Goal: Transaction & Acquisition: Book appointment/travel/reservation

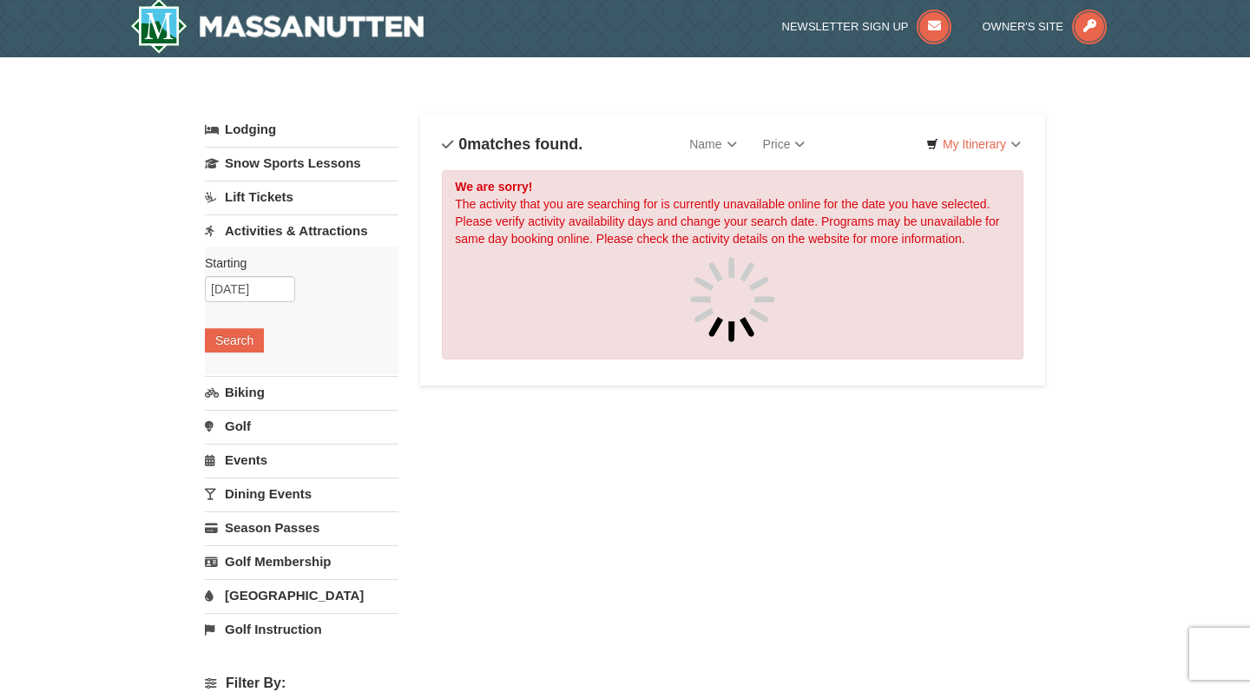
scroll to position [3, 0]
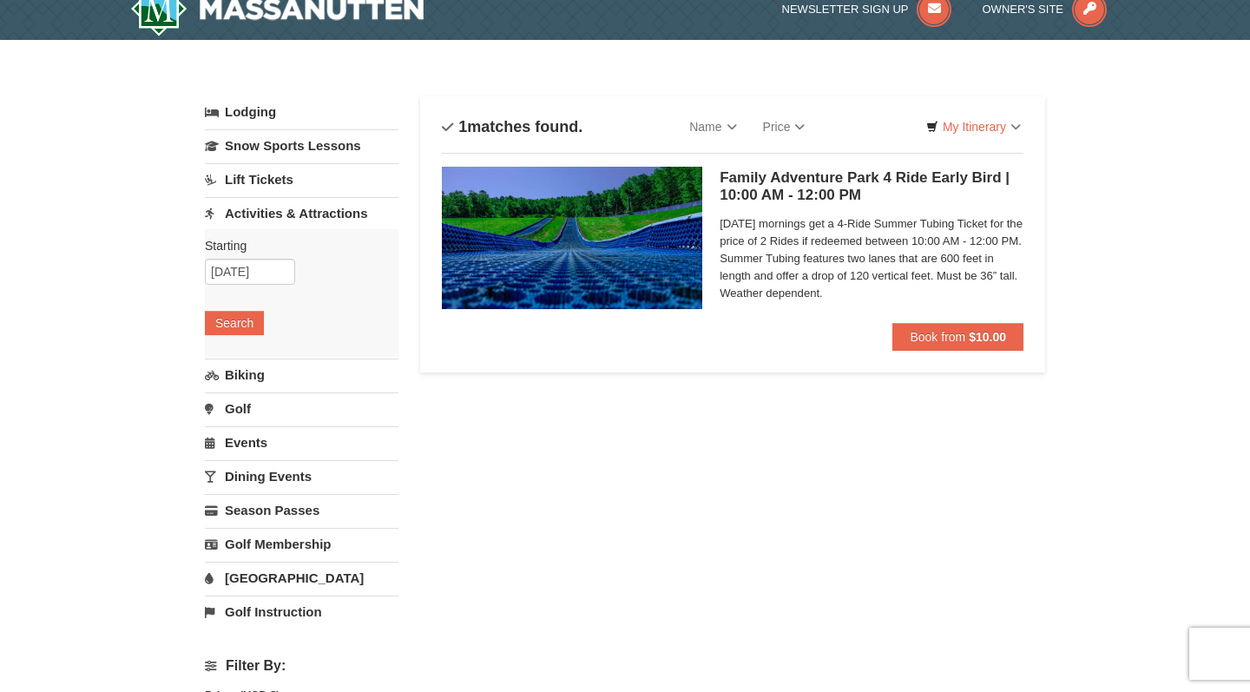
scroll to position [10, 0]
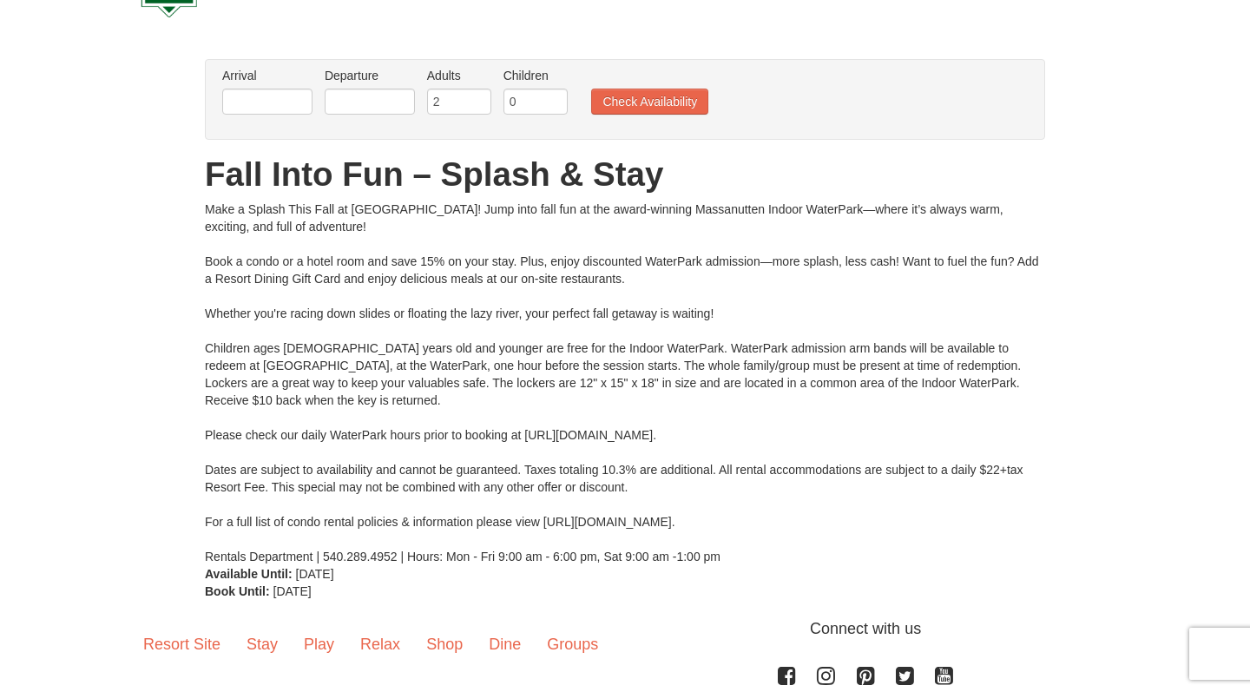
scroll to position [89, 0]
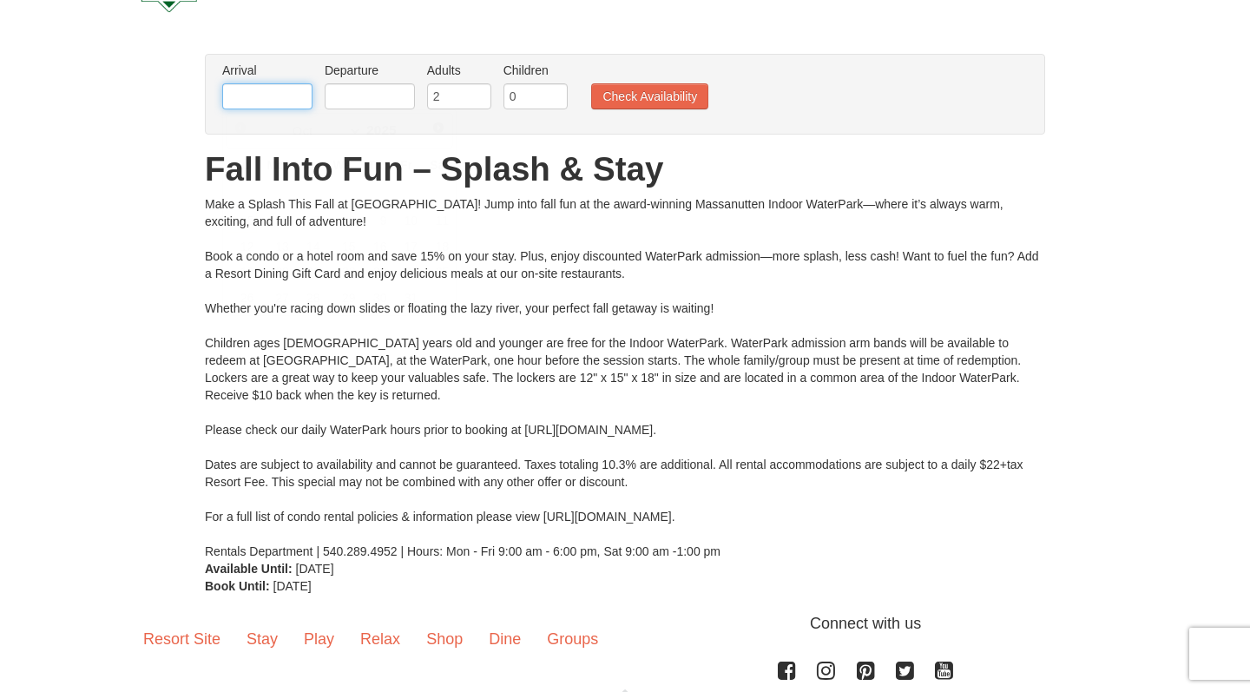
click at [234, 100] on input "text" at bounding box center [267, 96] width 90 height 26
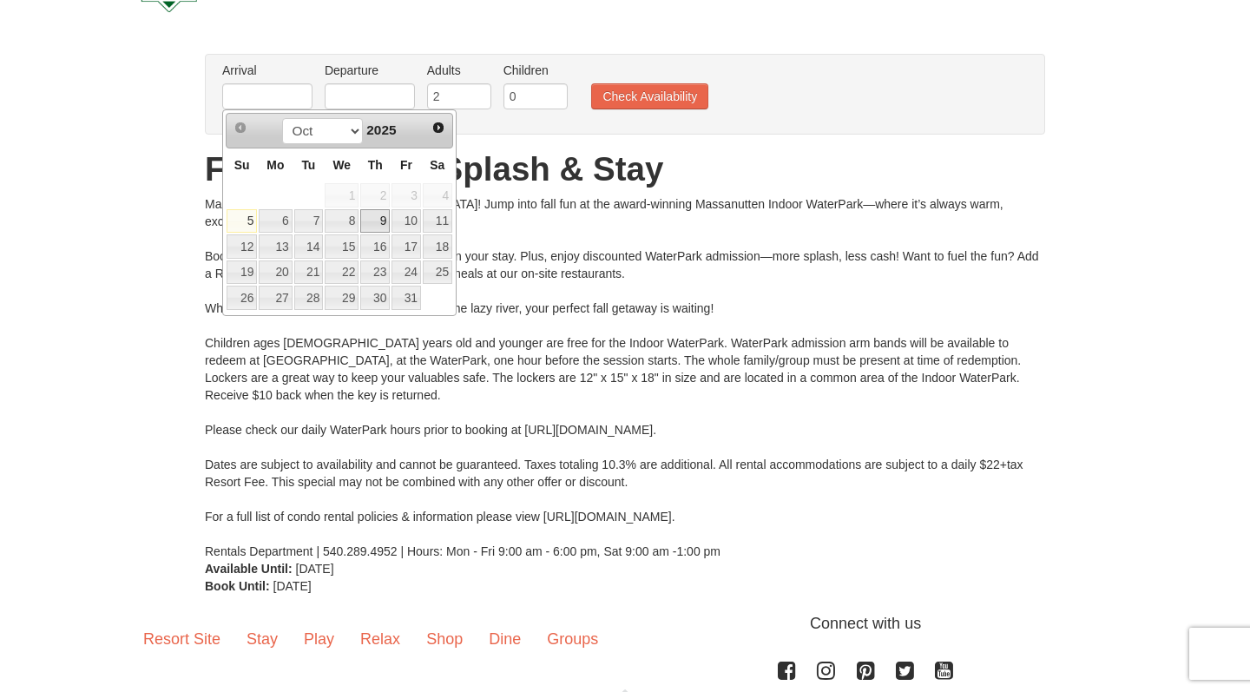
click at [384, 223] on link "9" at bounding box center [375, 221] width 30 height 24
type input "10/09/2025"
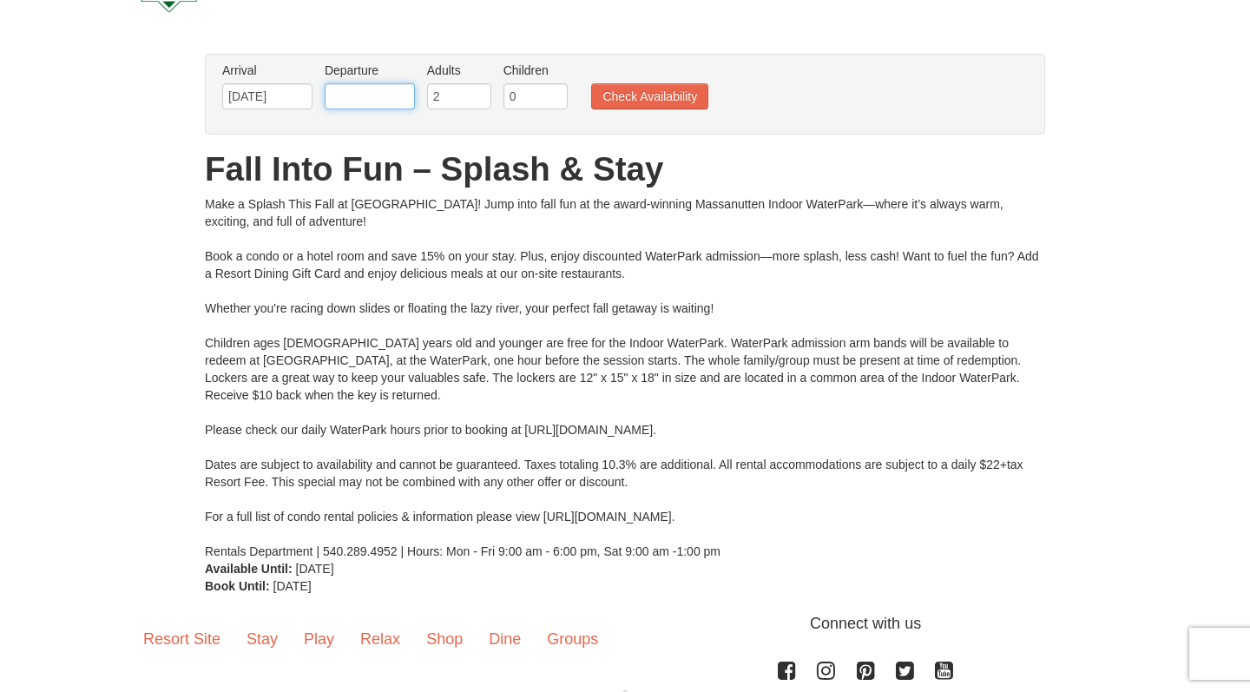
click at [397, 103] on input "text" at bounding box center [370, 96] width 90 height 26
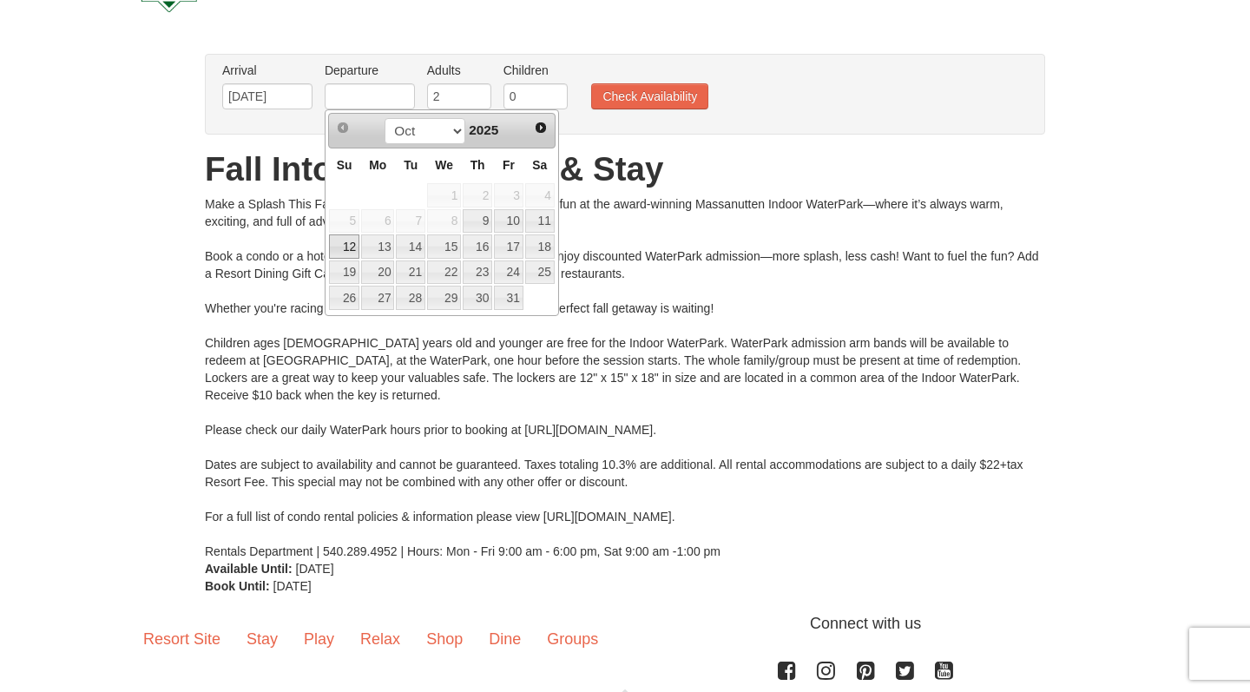
click at [342, 248] on link "12" at bounding box center [344, 246] width 30 height 24
type input "10/12/2025"
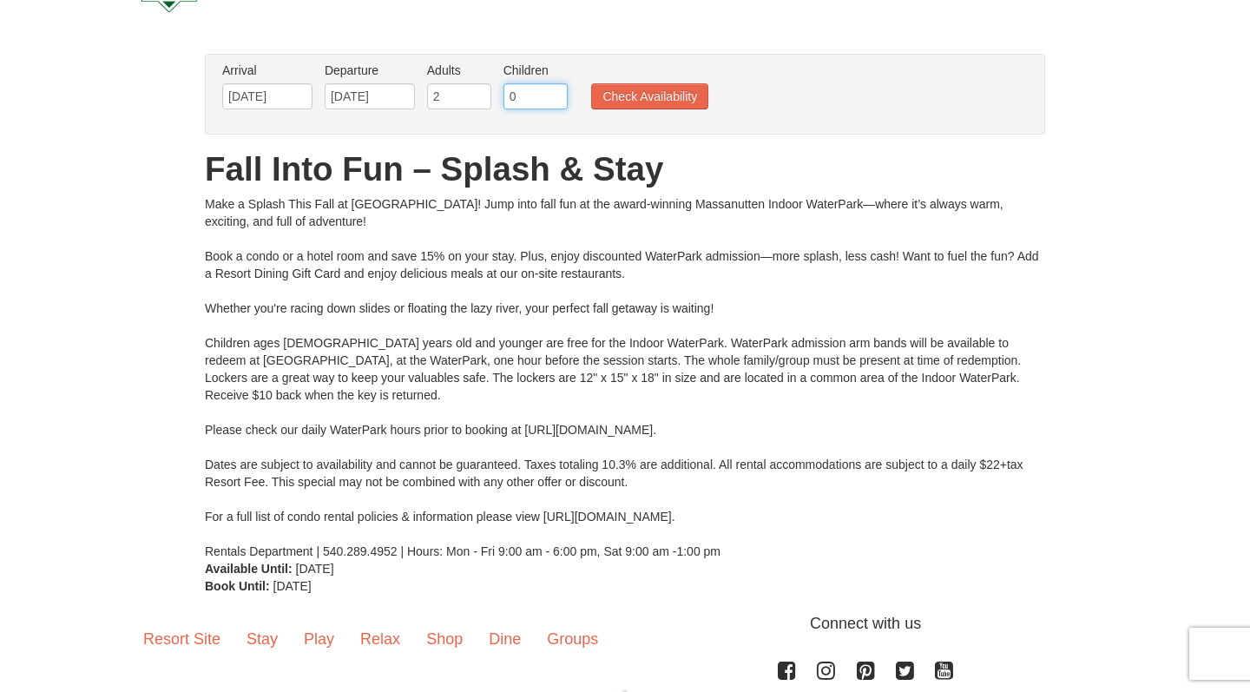
click at [554, 98] on input "0" at bounding box center [535, 96] width 64 height 26
click at [554, 95] on input "1" at bounding box center [535, 96] width 64 height 26
click at [554, 96] on input "2" at bounding box center [535, 96] width 64 height 26
click at [554, 95] on input "3" at bounding box center [535, 96] width 64 height 26
click at [554, 107] on input "3" at bounding box center [535, 96] width 64 height 26
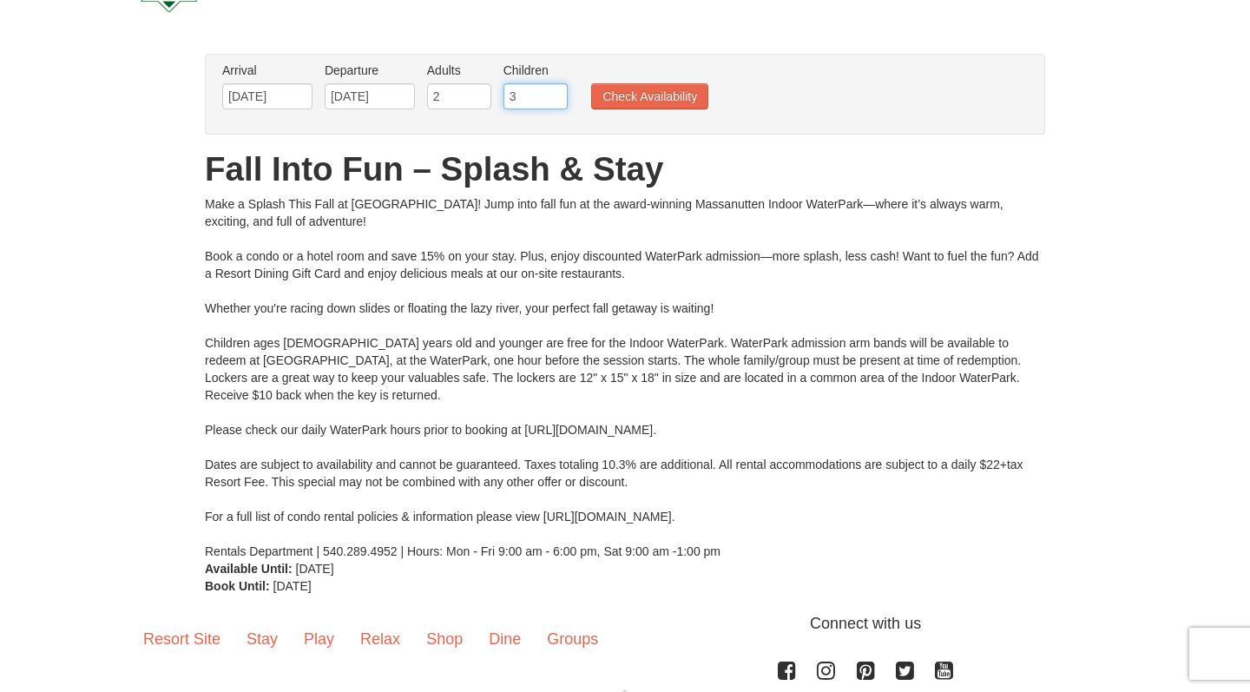
type input "4"
click at [554, 96] on input "4" at bounding box center [535, 96] width 64 height 26
click at [655, 88] on button "Check Availability" at bounding box center [649, 96] width 117 height 26
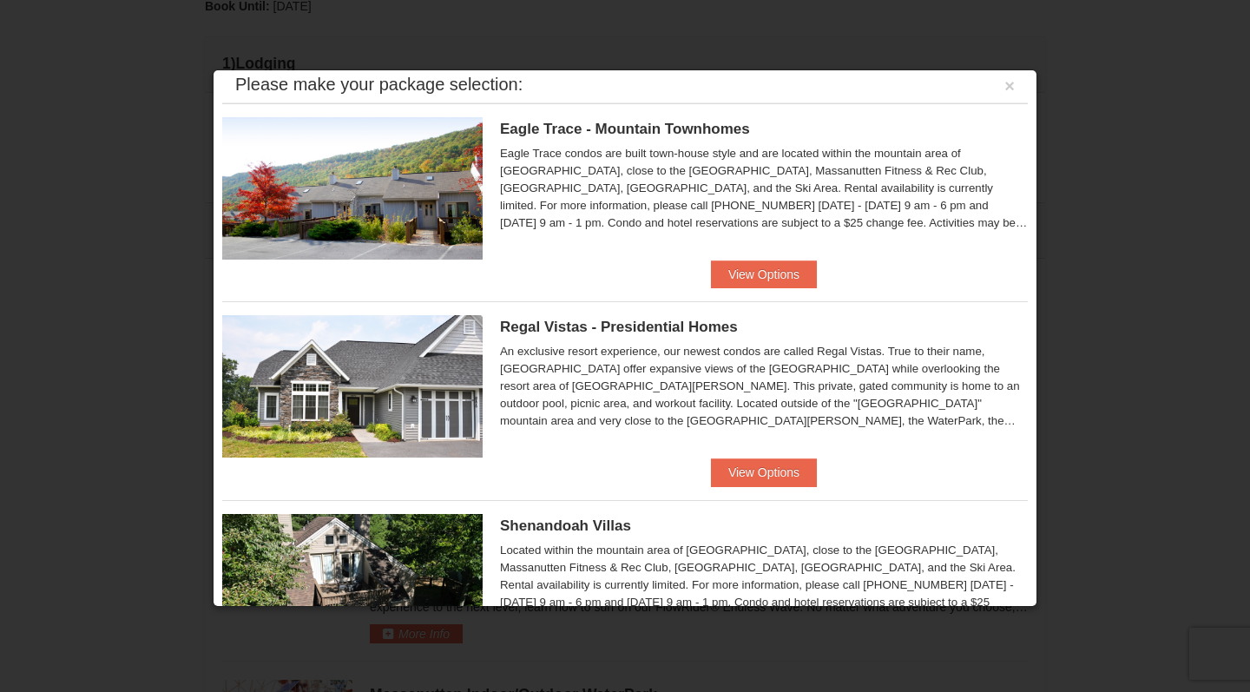
scroll to position [13, 0]
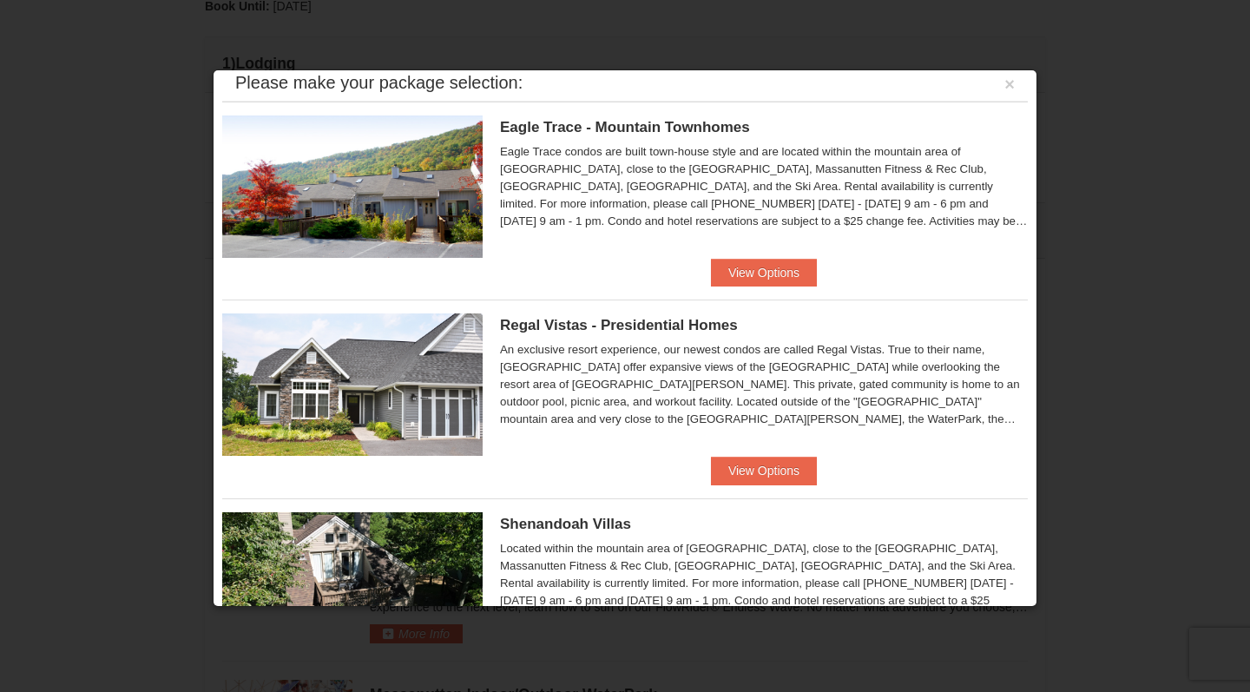
click at [960, 226] on div "Eagle Trace condos are built town-house style and are located within the mounta…" at bounding box center [764, 186] width 528 height 87
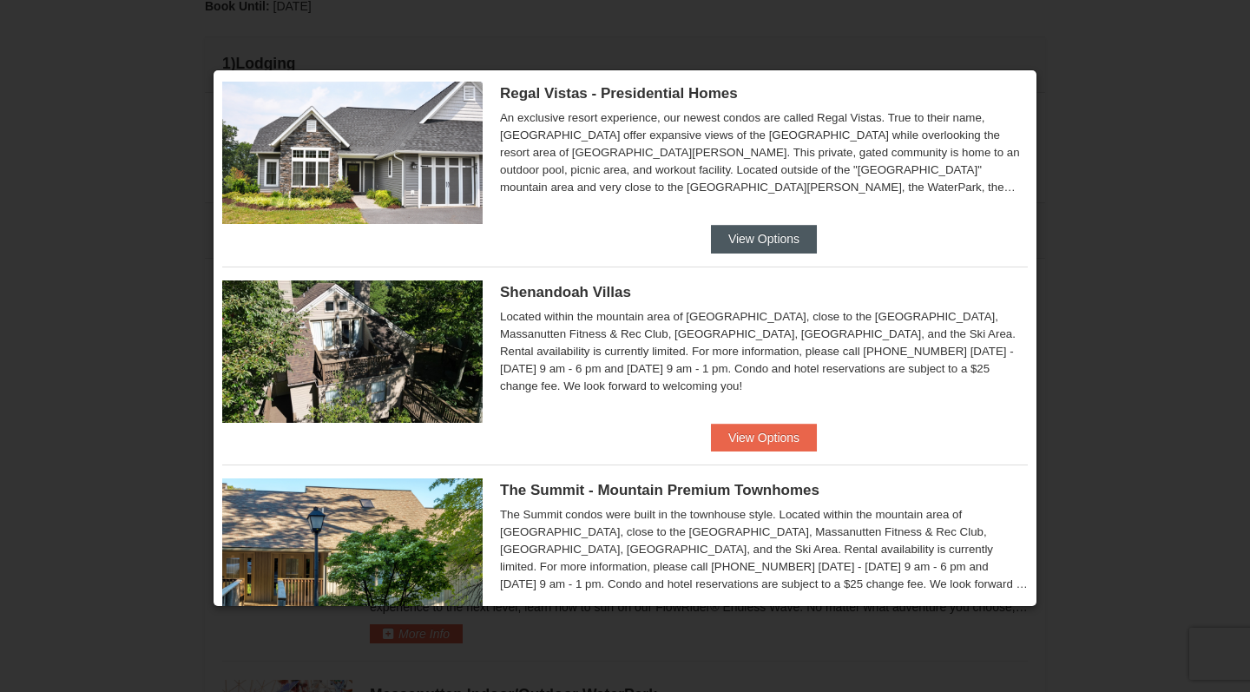
scroll to position [242, 0]
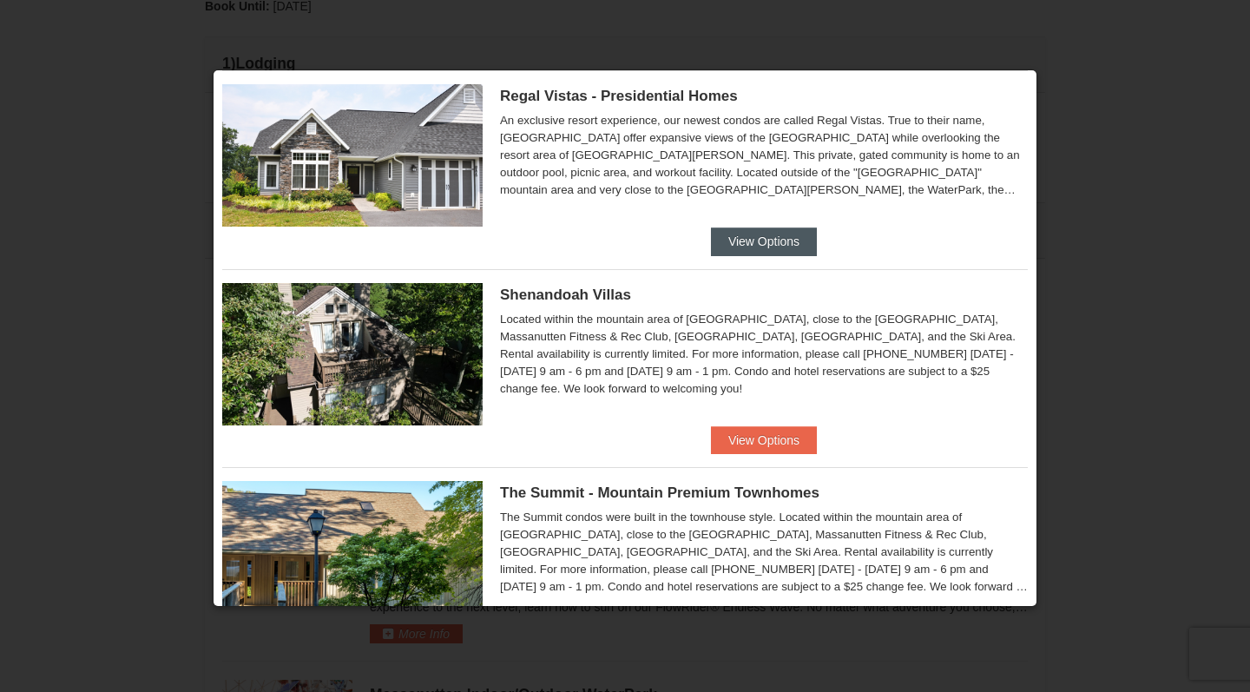
click at [740, 236] on button "View Options" at bounding box center [764, 241] width 106 height 28
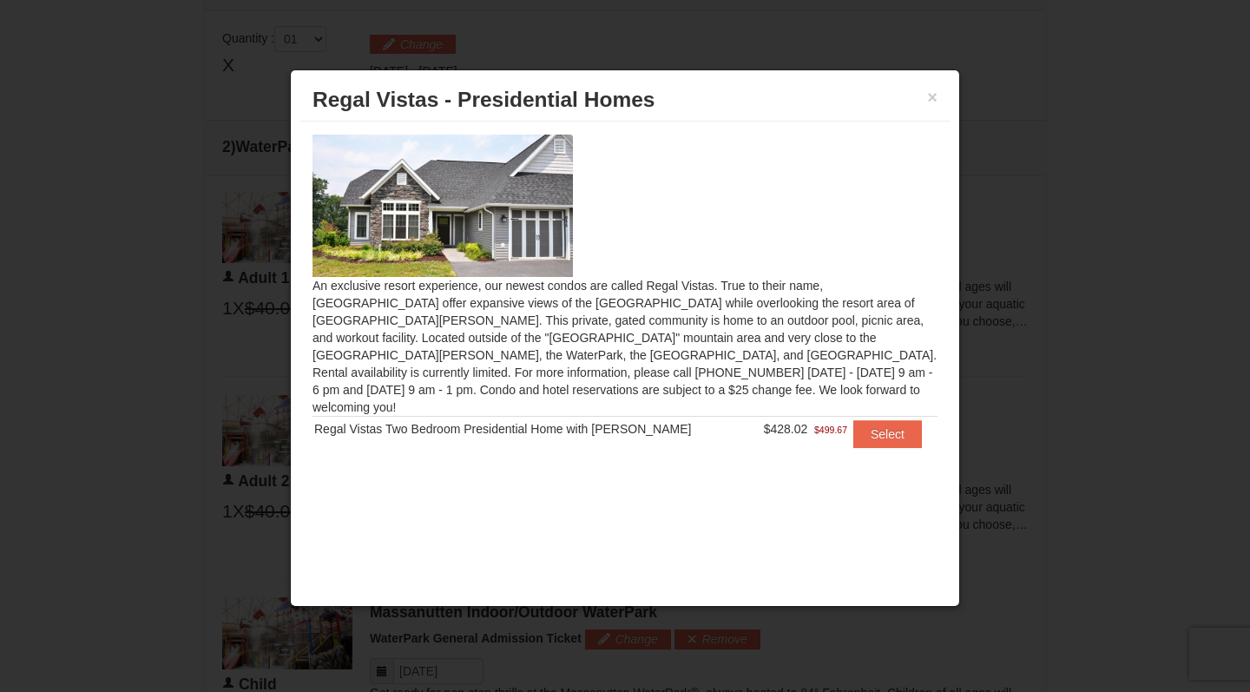
scroll to position [721, 0]
click at [772, 220] on div at bounding box center [624, 206] width 625 height 142
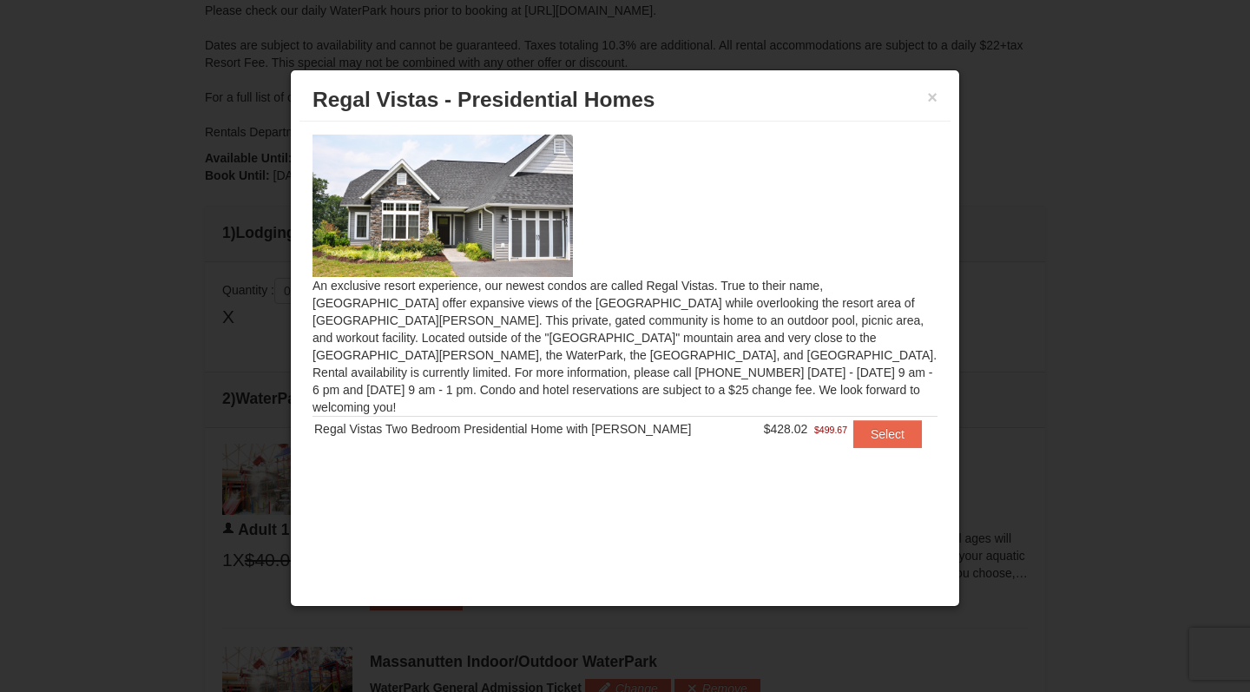
scroll to position [463, 0]
click at [475, 218] on img at bounding box center [442, 206] width 260 height 142
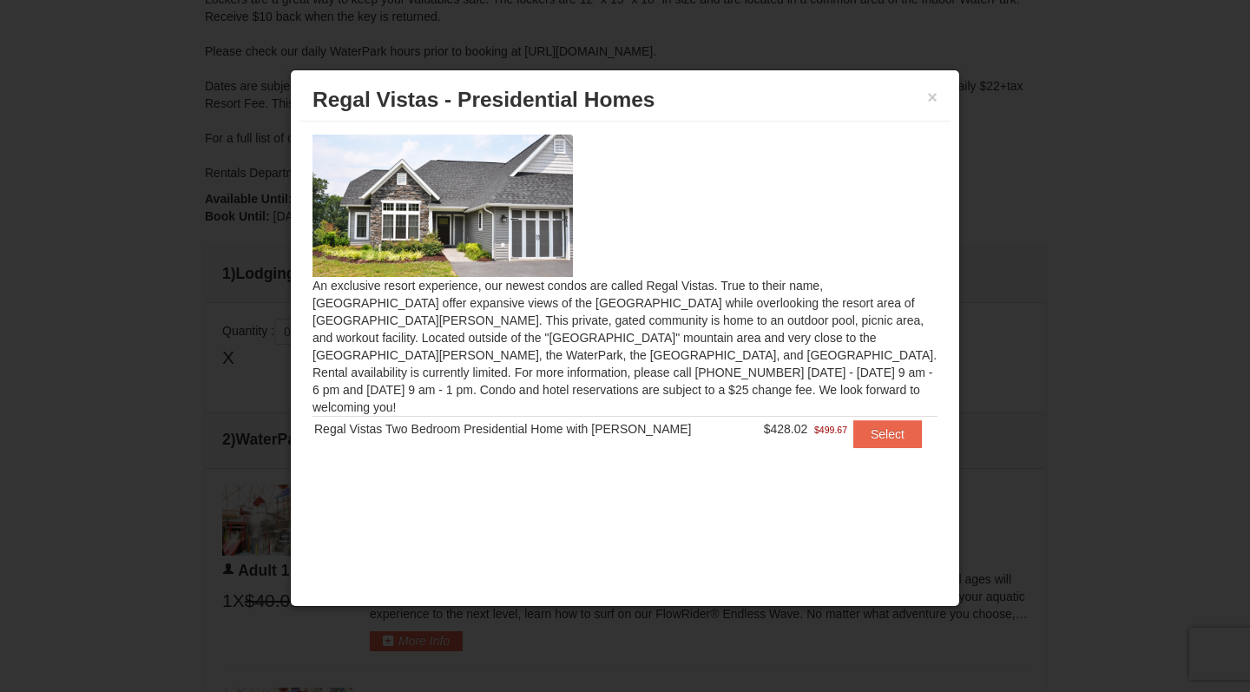
scroll to position [410, 0]
click at [873, 420] on button "Select" at bounding box center [887, 434] width 69 height 28
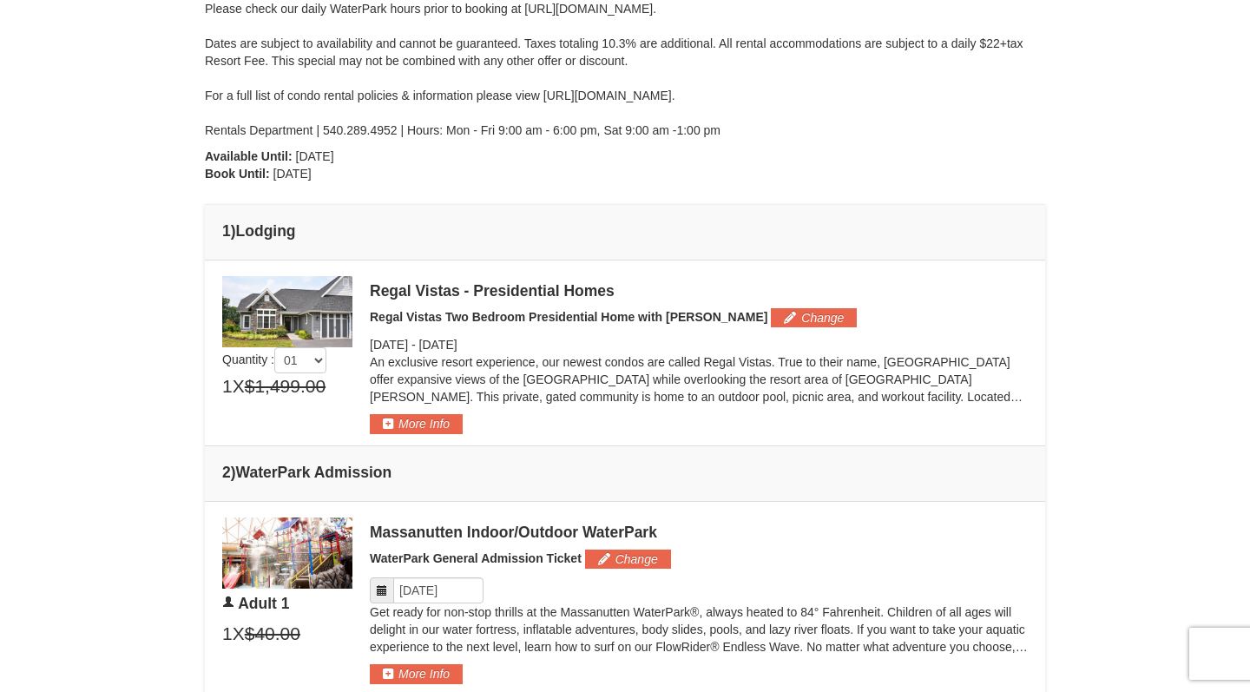
scroll to position [465, 0]
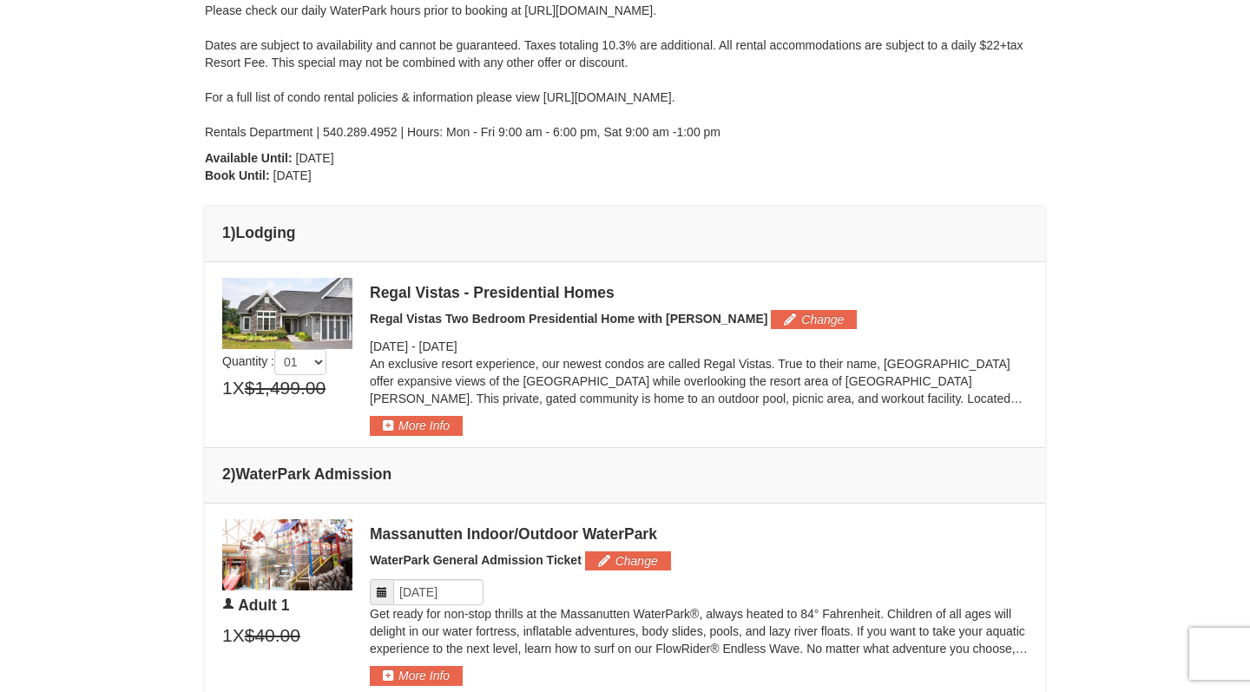
click at [482, 385] on p "An exclusive resort experience, our newest condos are called Regal Vistas. True…" at bounding box center [699, 381] width 658 height 52
click at [429, 420] on button "More Info" at bounding box center [416, 425] width 93 height 19
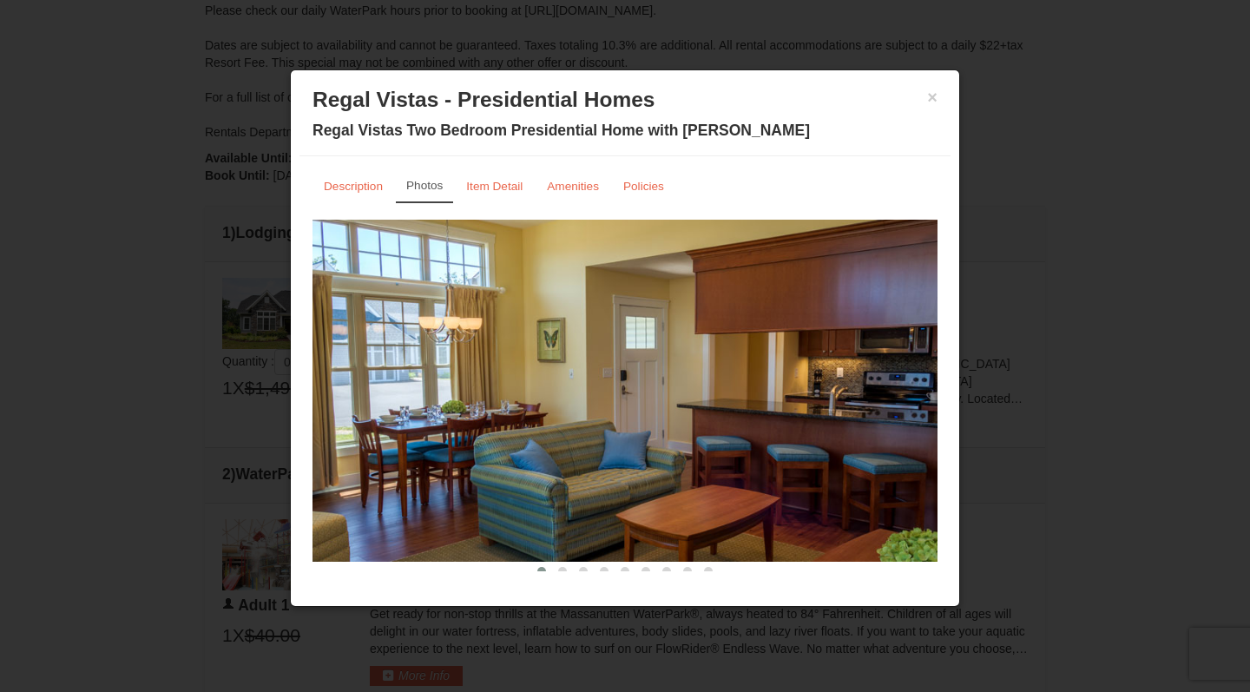
click at [922, 385] on img at bounding box center [624, 391] width 625 height 342
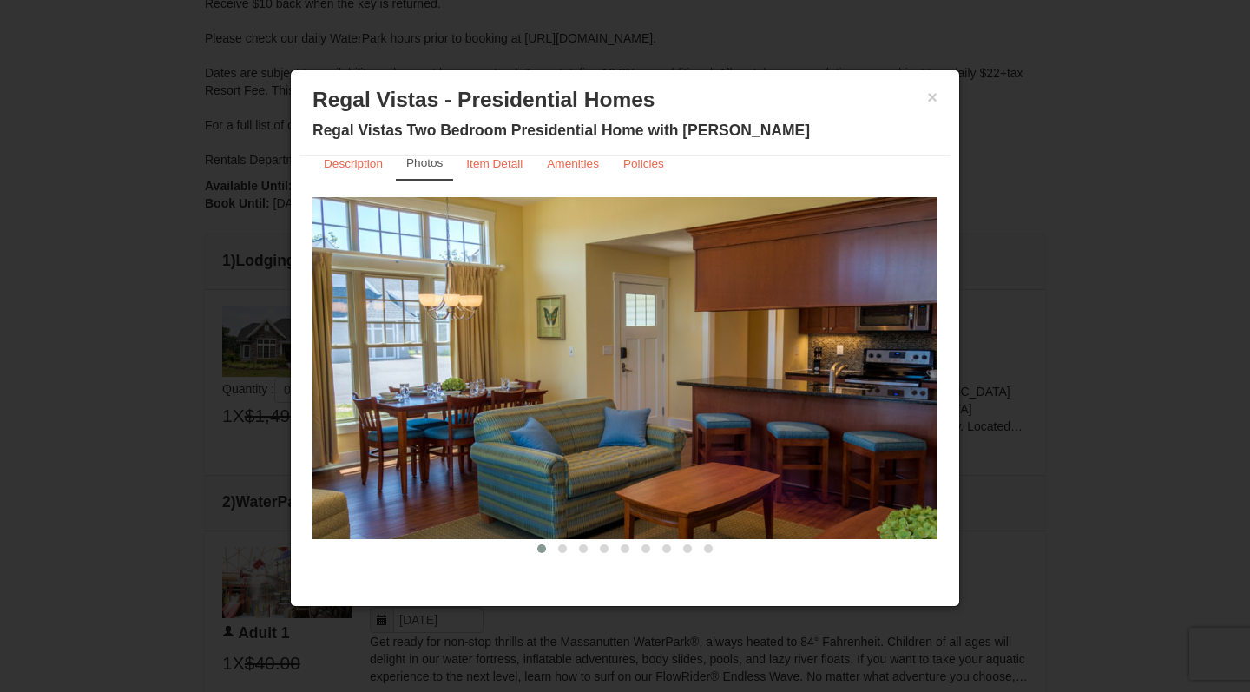
scroll to position [432, 0]
click at [751, 364] on img at bounding box center [624, 368] width 625 height 342
click at [489, 163] on small "Item Detail" at bounding box center [494, 163] width 56 height 13
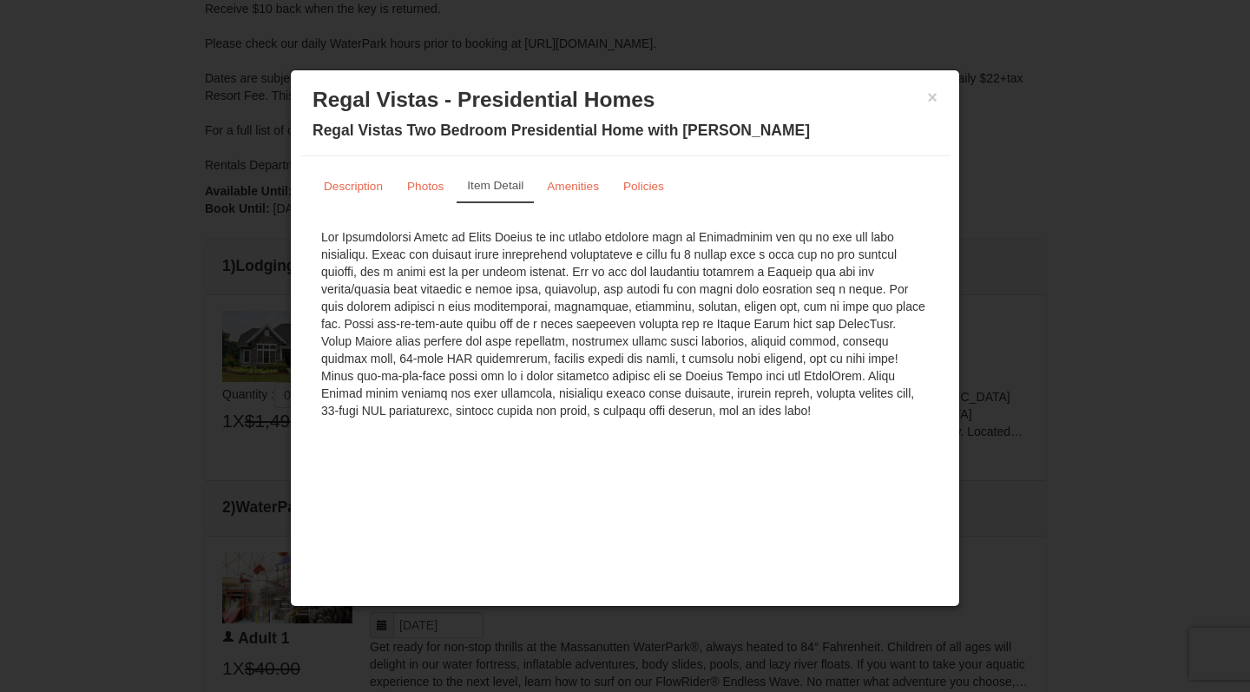
scroll to position [0, 0]
click at [567, 187] on small "Amenities" at bounding box center [573, 186] width 52 height 13
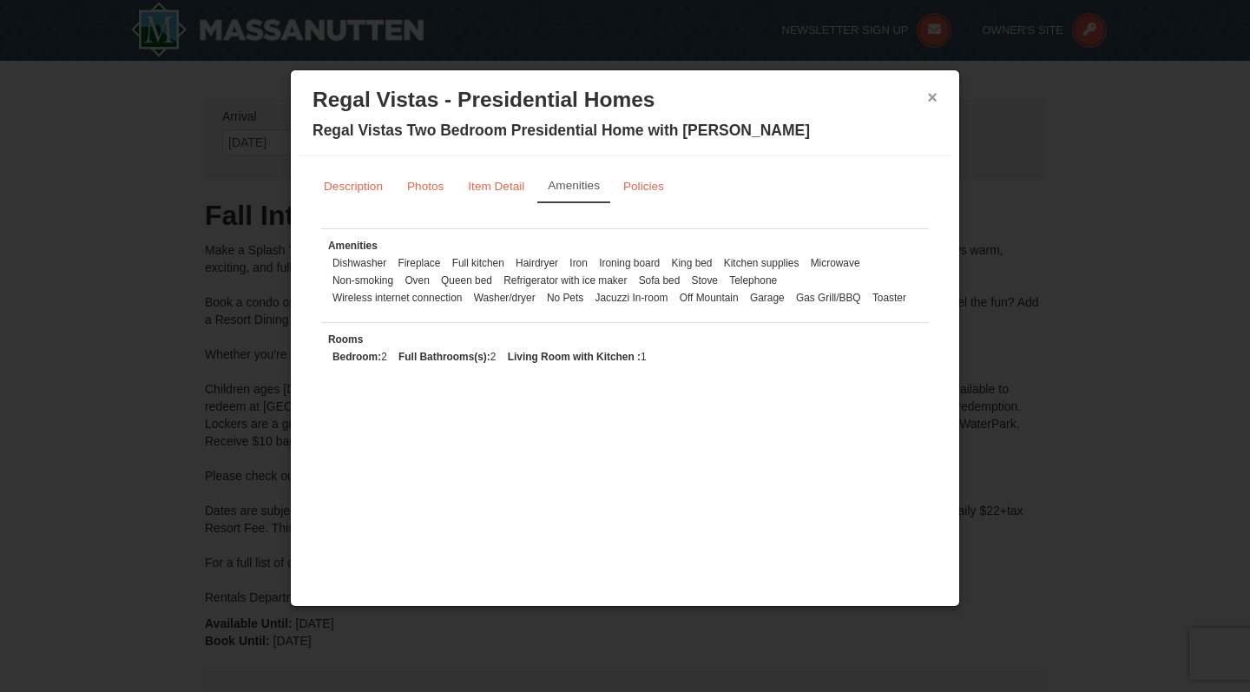
click at [928, 97] on button "×" at bounding box center [932, 97] width 10 height 17
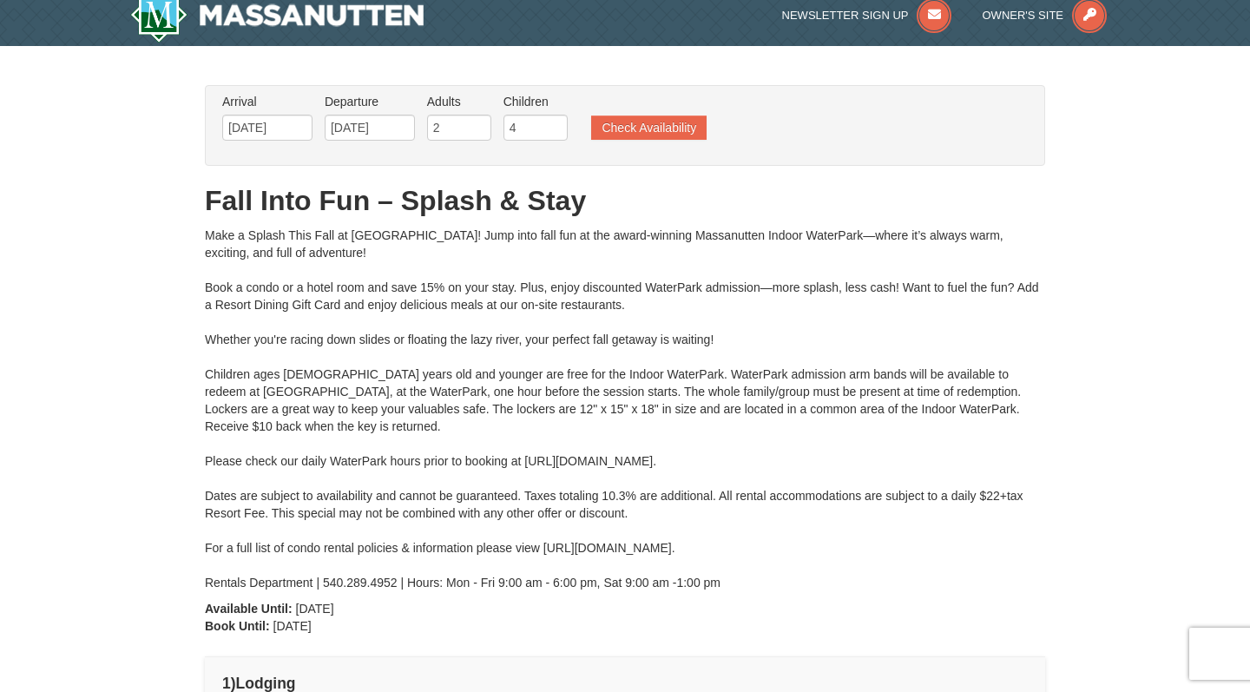
scroll to position [15, 0]
click at [661, 132] on button "Check Availability" at bounding box center [648, 127] width 115 height 24
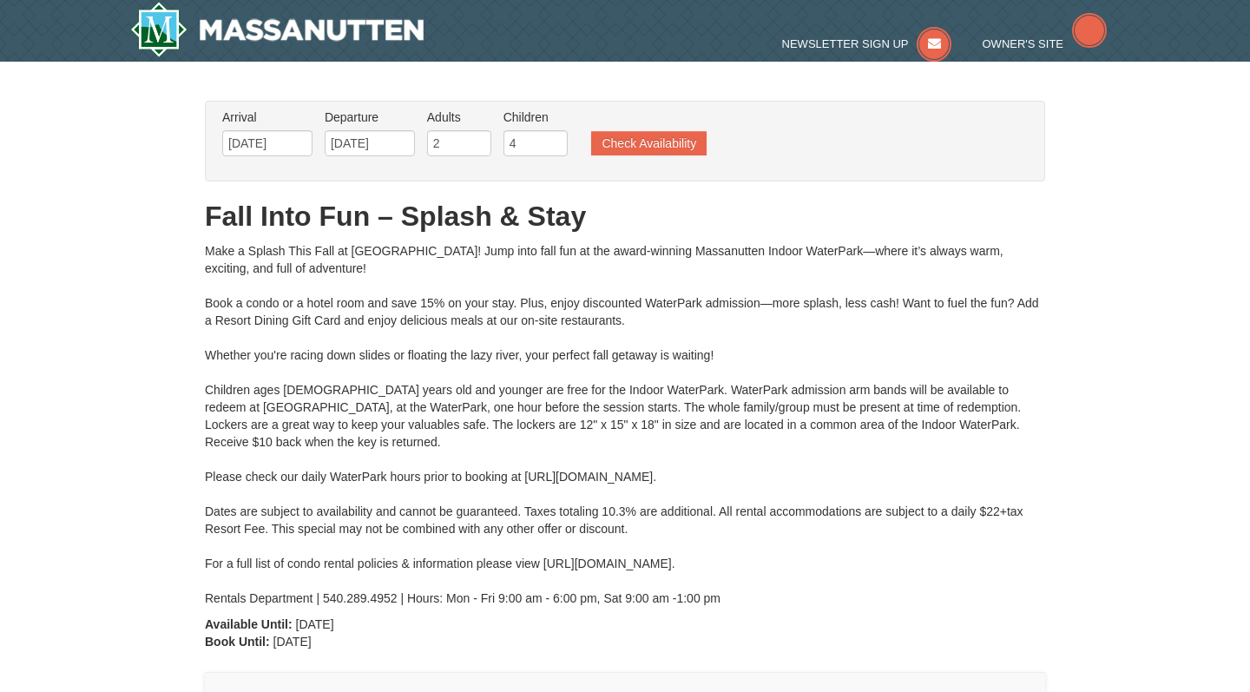
type input "10/09/2025"
type input "[DATE]"
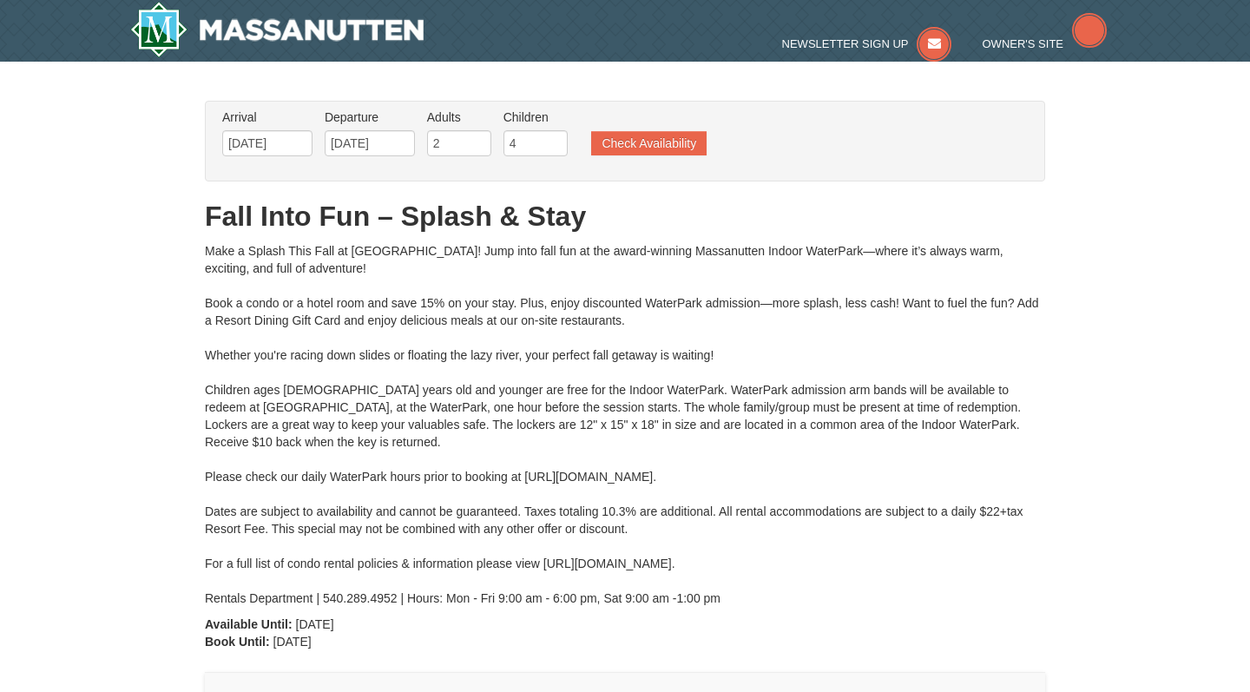
type input "[DATE]"
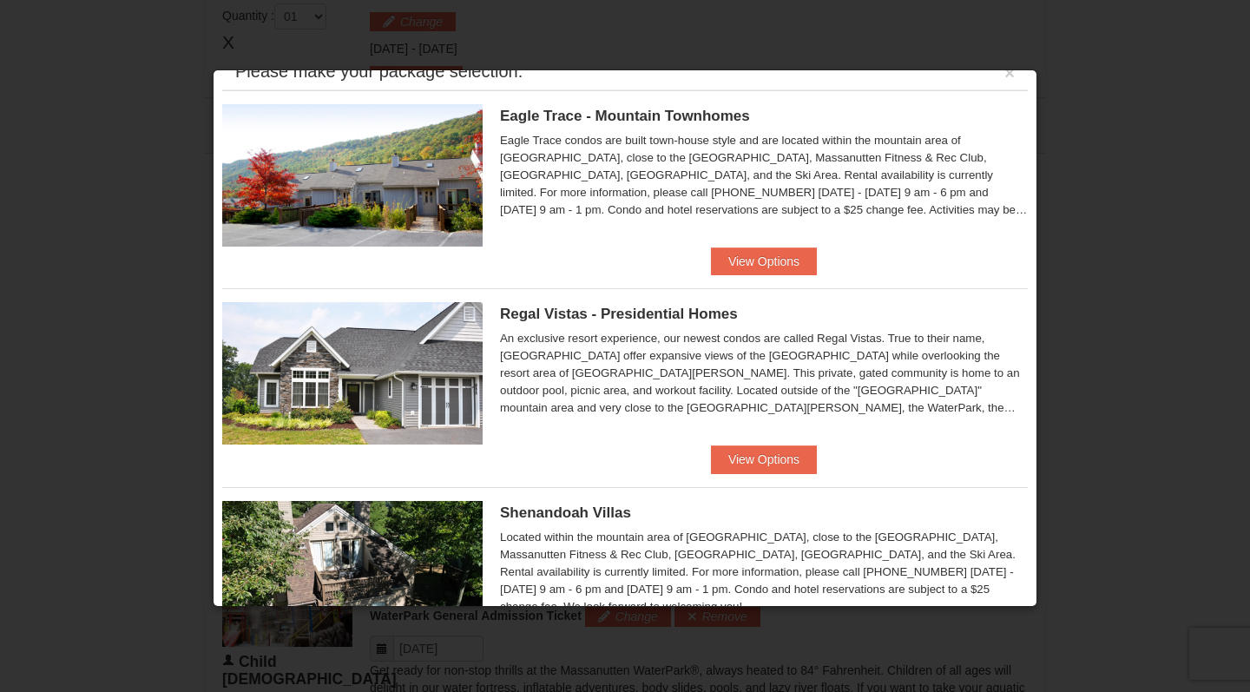
scroll to position [33, 0]
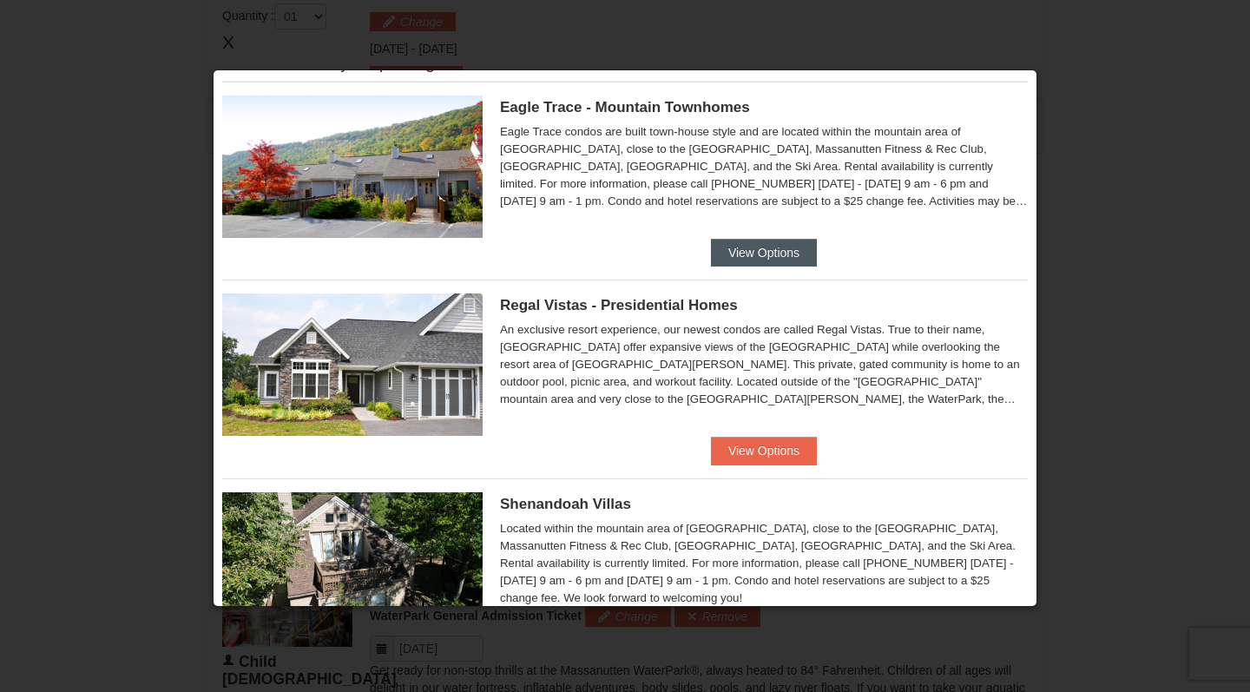
click at [776, 245] on button "View Options" at bounding box center [764, 253] width 106 height 28
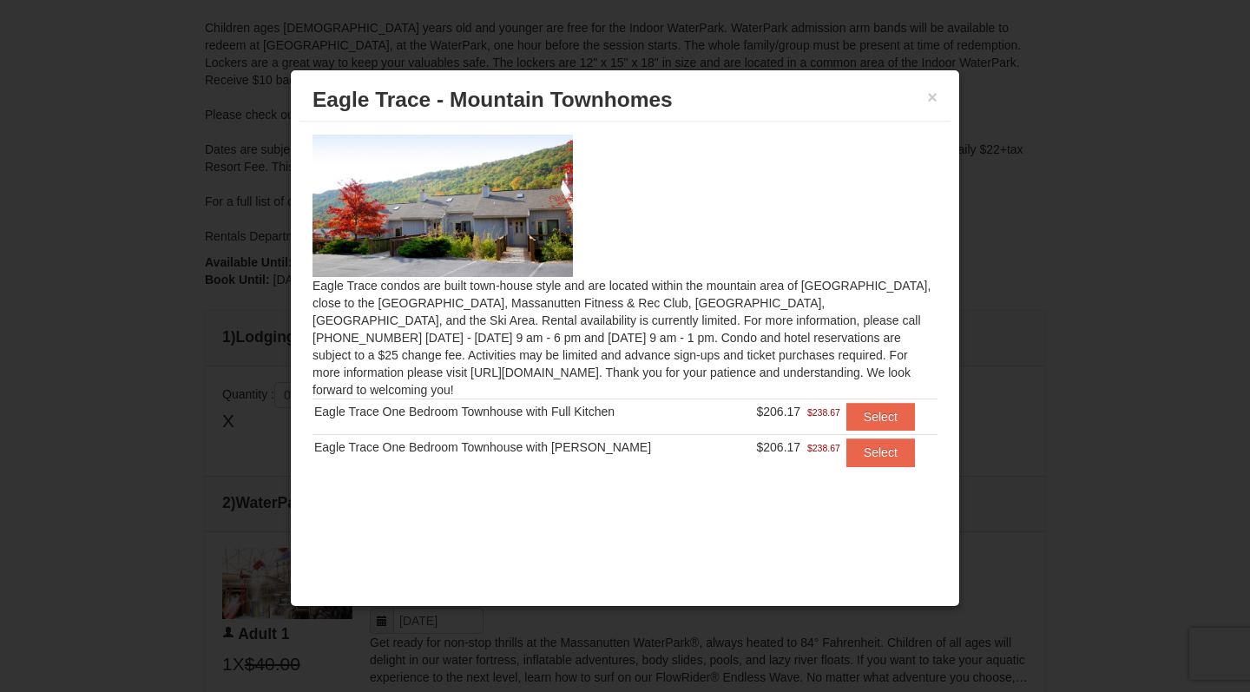
scroll to position [241, 0]
click at [934, 92] on button "×" at bounding box center [932, 97] width 10 height 17
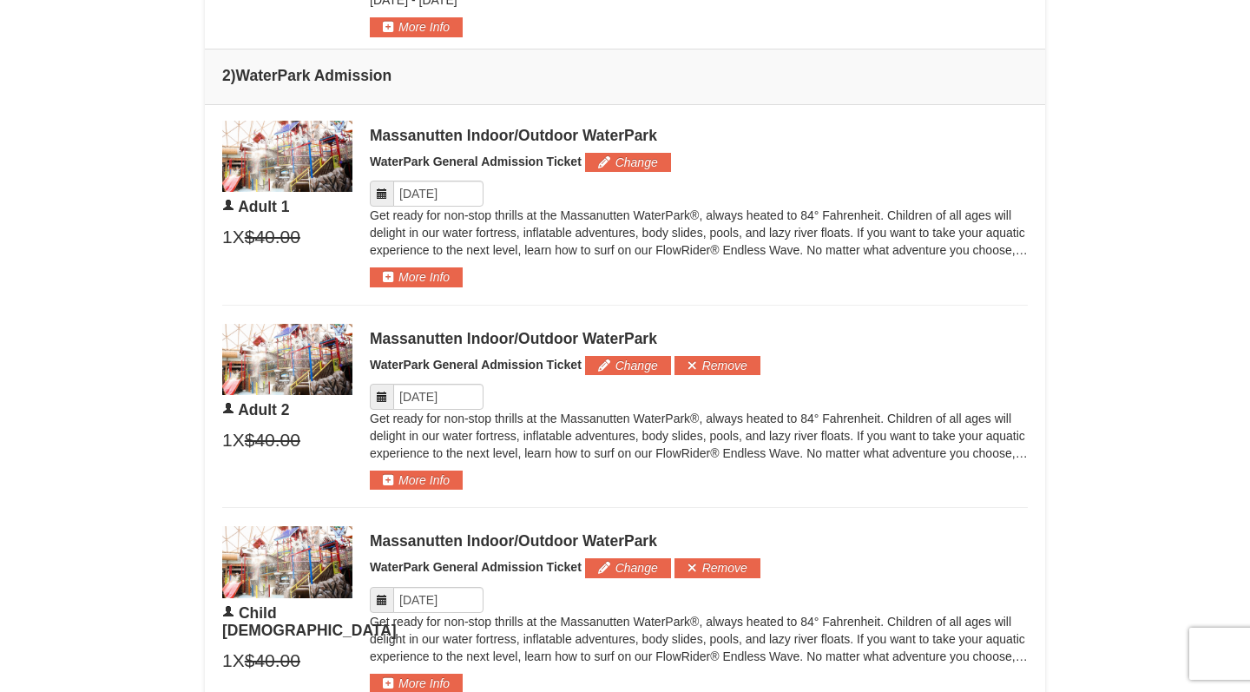
scroll to position [791, 0]
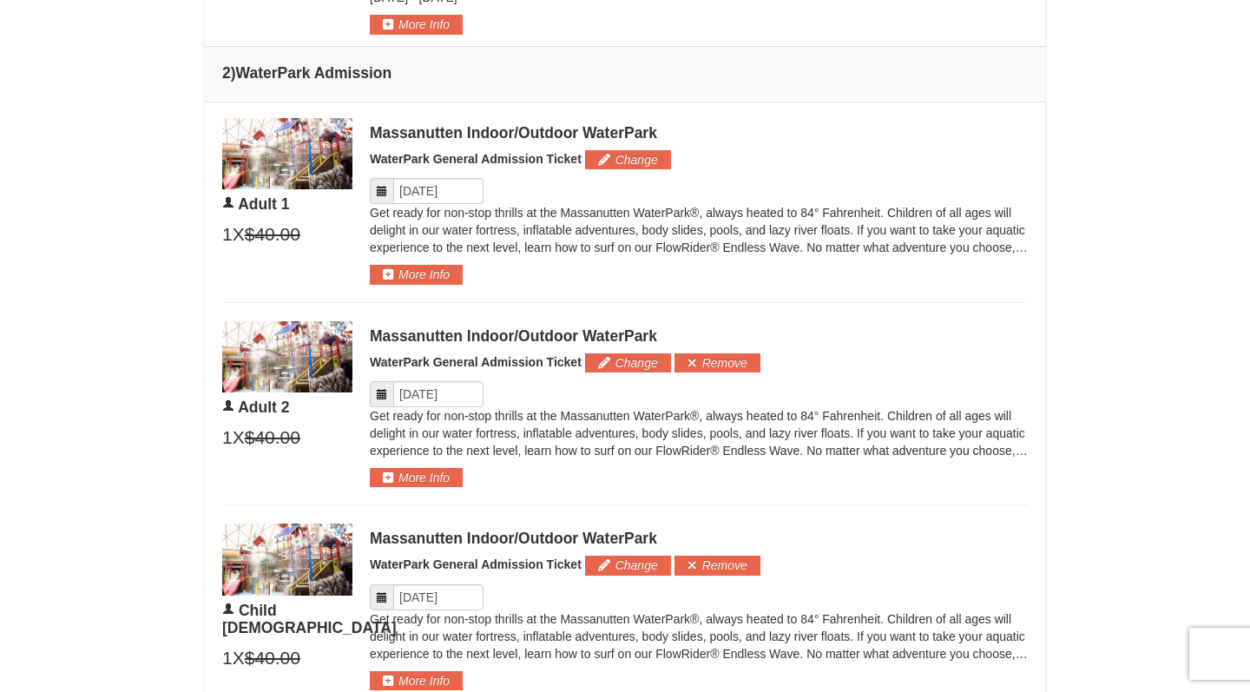
click at [289, 200] on span "Adult 1" at bounding box center [263, 203] width 51 height 17
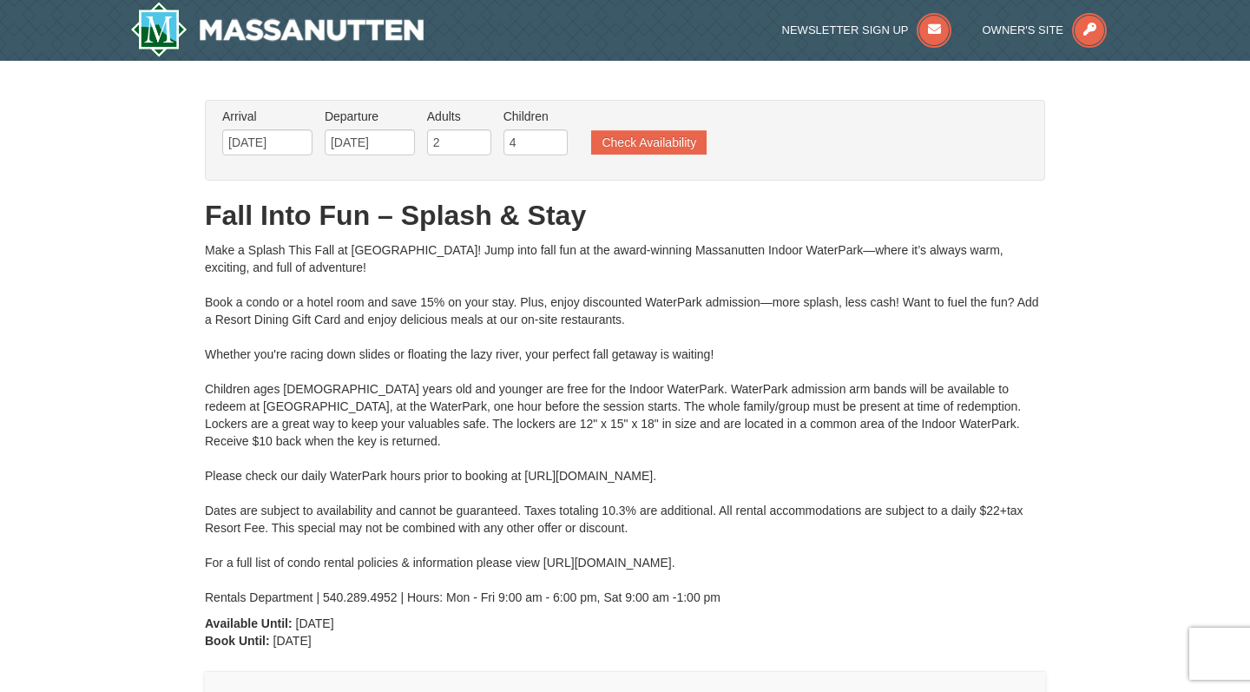
scroll to position [0, 0]
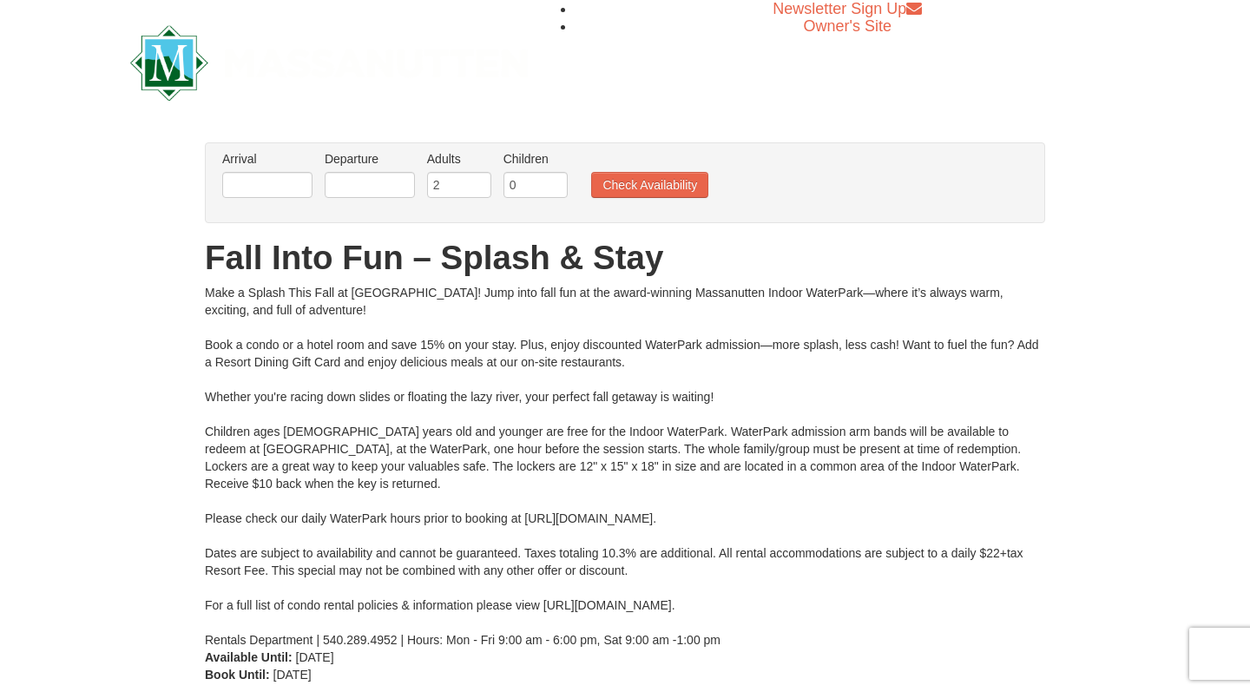
scroll to position [89, 0]
click at [265, 198] on body "Browser Not Supported We notice you are using a browser which will not provide …" at bounding box center [625, 465] width 1250 height 930
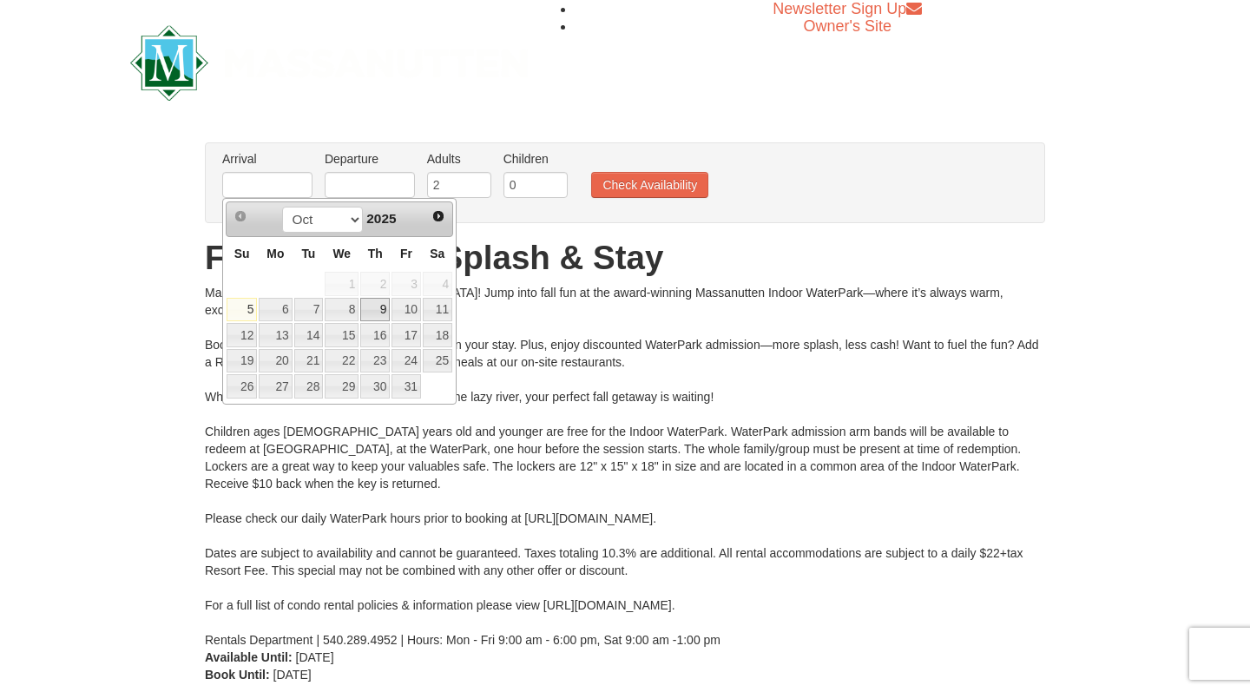
click at [375, 305] on link "9" at bounding box center [375, 310] width 30 height 24
type input "[DATE]"
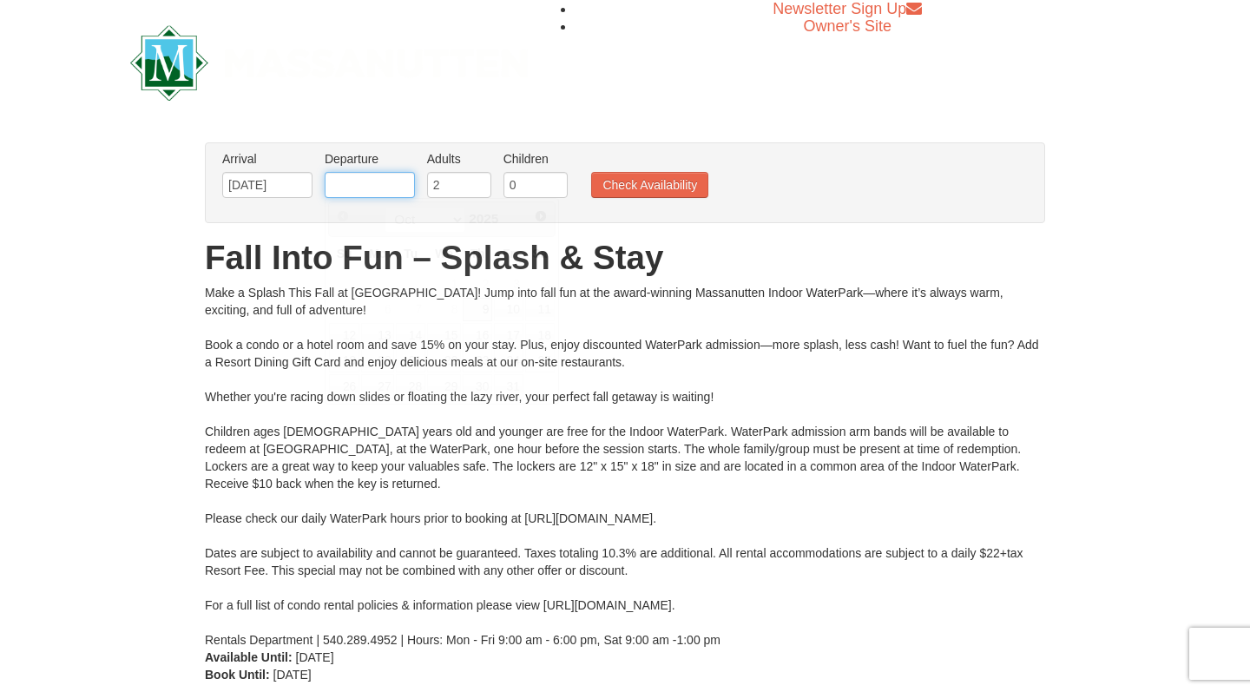
click at [358, 190] on input "text" at bounding box center [370, 185] width 90 height 26
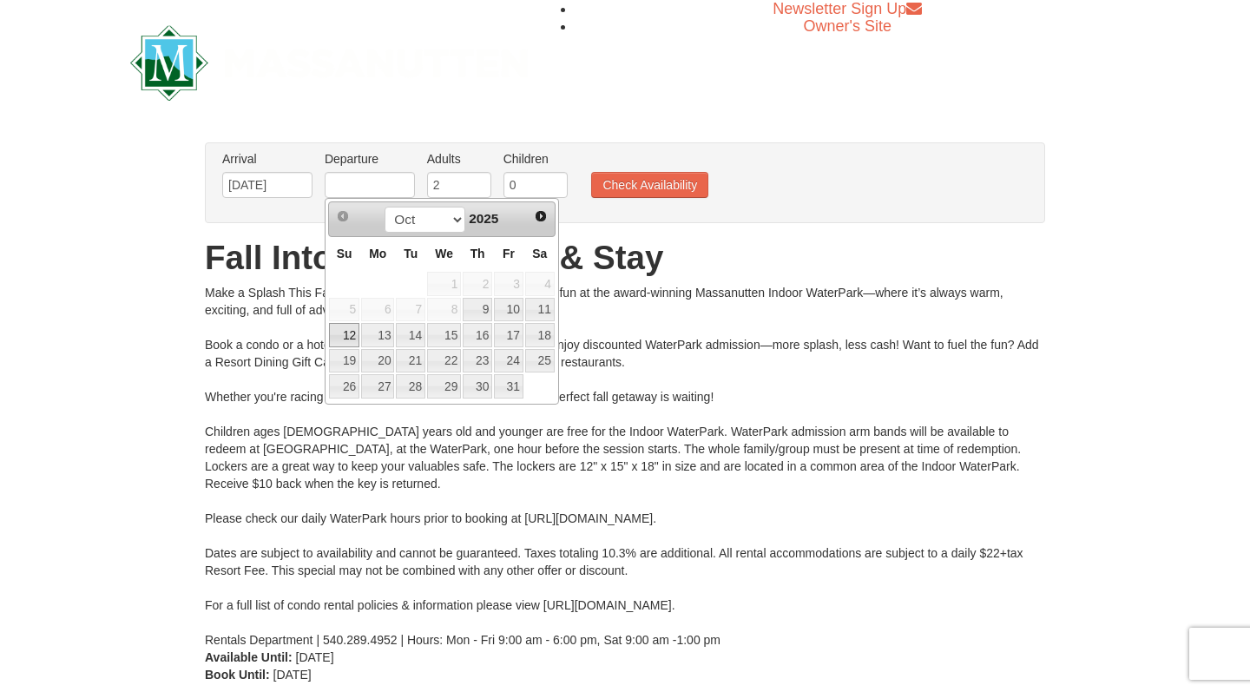
click at [351, 335] on link "12" at bounding box center [344, 335] width 30 height 24
type input "[DATE]"
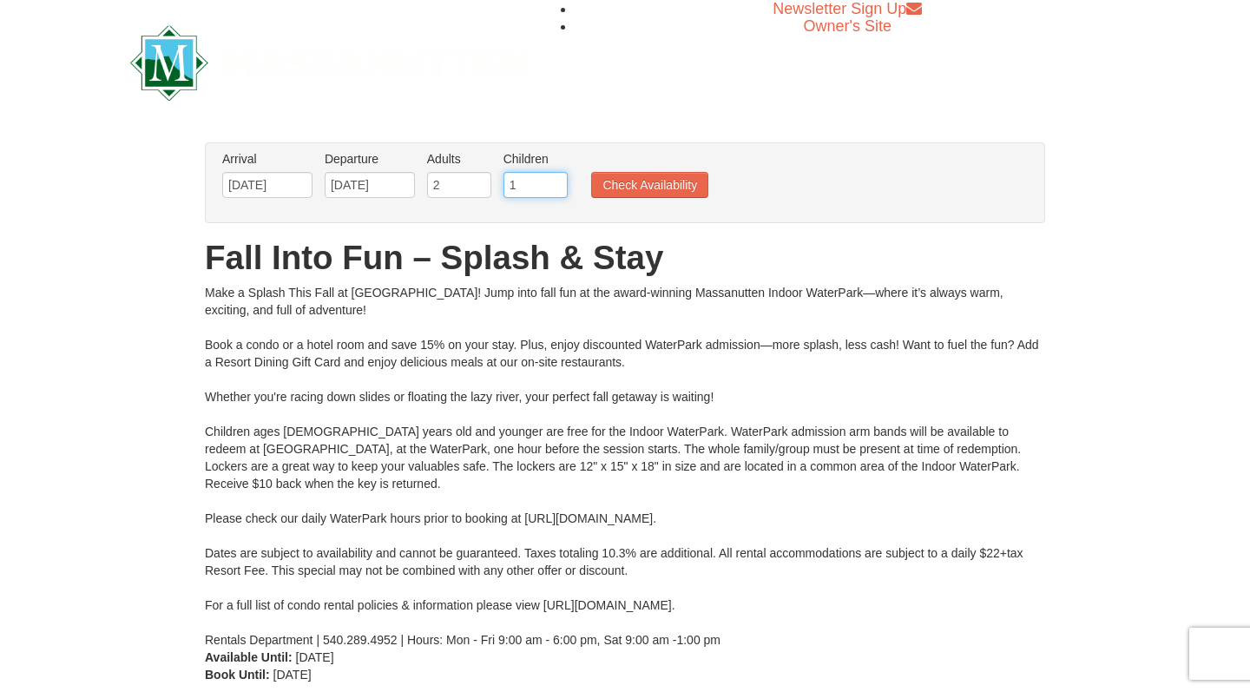
click at [551, 180] on input "1" at bounding box center [535, 185] width 64 height 26
click at [551, 180] on input "2" at bounding box center [535, 185] width 64 height 26
click at [551, 180] on input "3" at bounding box center [535, 185] width 64 height 26
type input "4"
click at [551, 180] on input "4" at bounding box center [535, 185] width 64 height 26
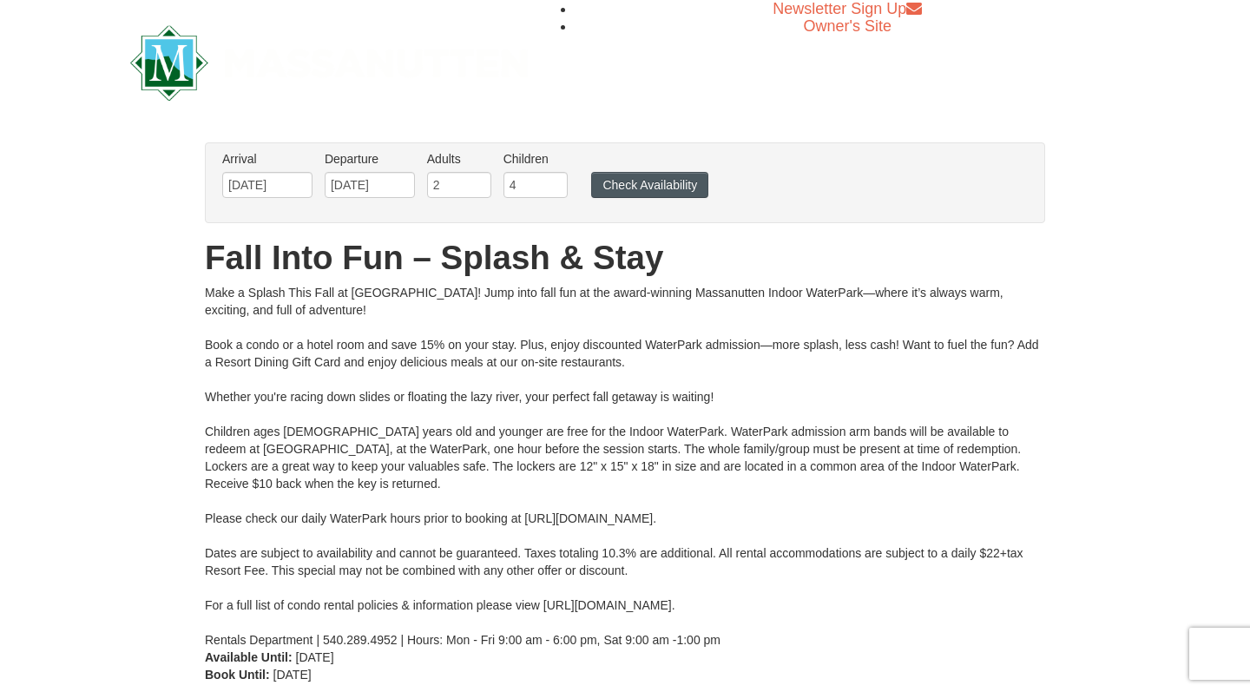
click at [638, 189] on button "Check Availability" at bounding box center [649, 185] width 117 height 26
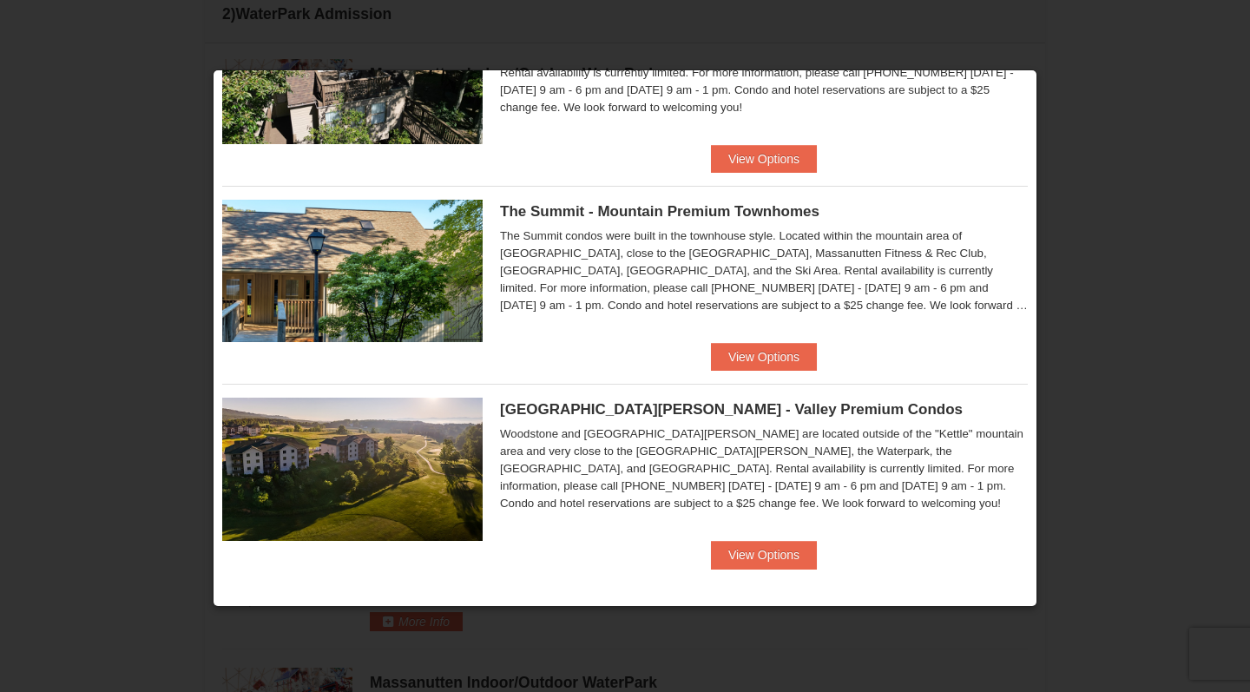
scroll to position [852, 0]
click at [682, 410] on span "[GEOGRAPHIC_DATA][PERSON_NAME] - Valley Premium Condos" at bounding box center [731, 409] width 463 height 16
click at [749, 557] on button "View Options" at bounding box center [764, 555] width 106 height 28
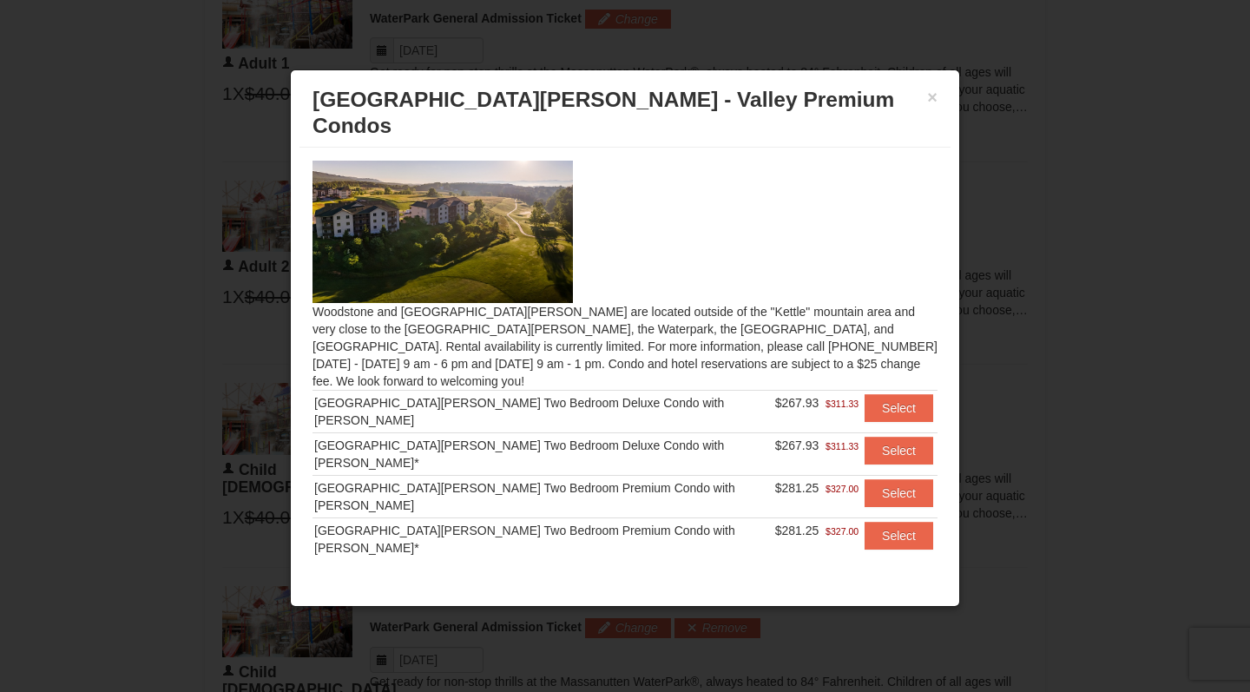
scroll to position [964, 0]
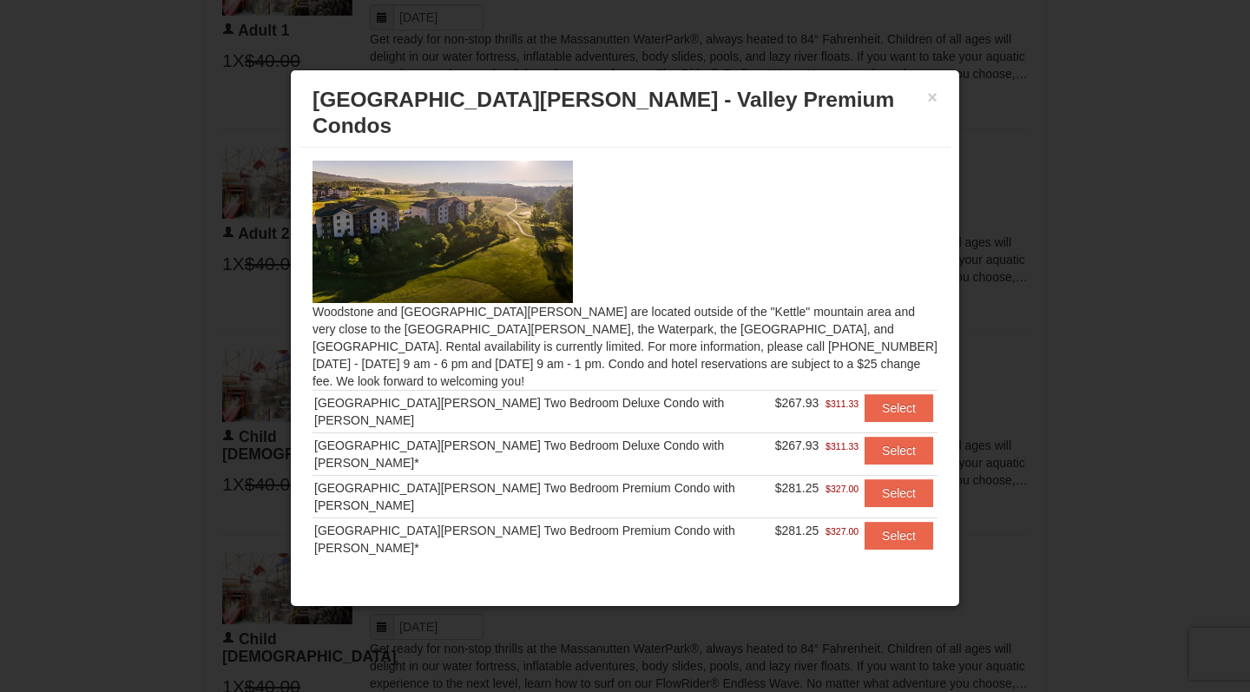
click at [414, 218] on img at bounding box center [442, 232] width 260 height 142
click at [935, 98] on button "×" at bounding box center [932, 97] width 10 height 17
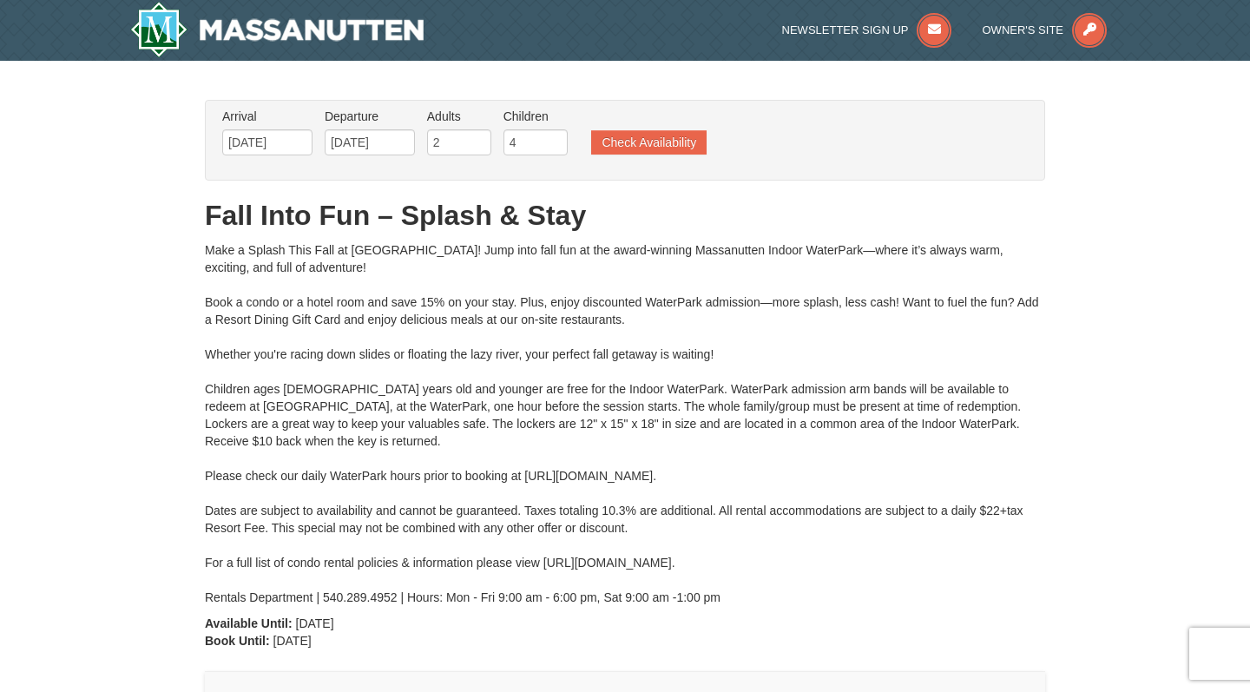
scroll to position [0, 0]
click at [622, 140] on button "Check Availability" at bounding box center [648, 142] width 115 height 24
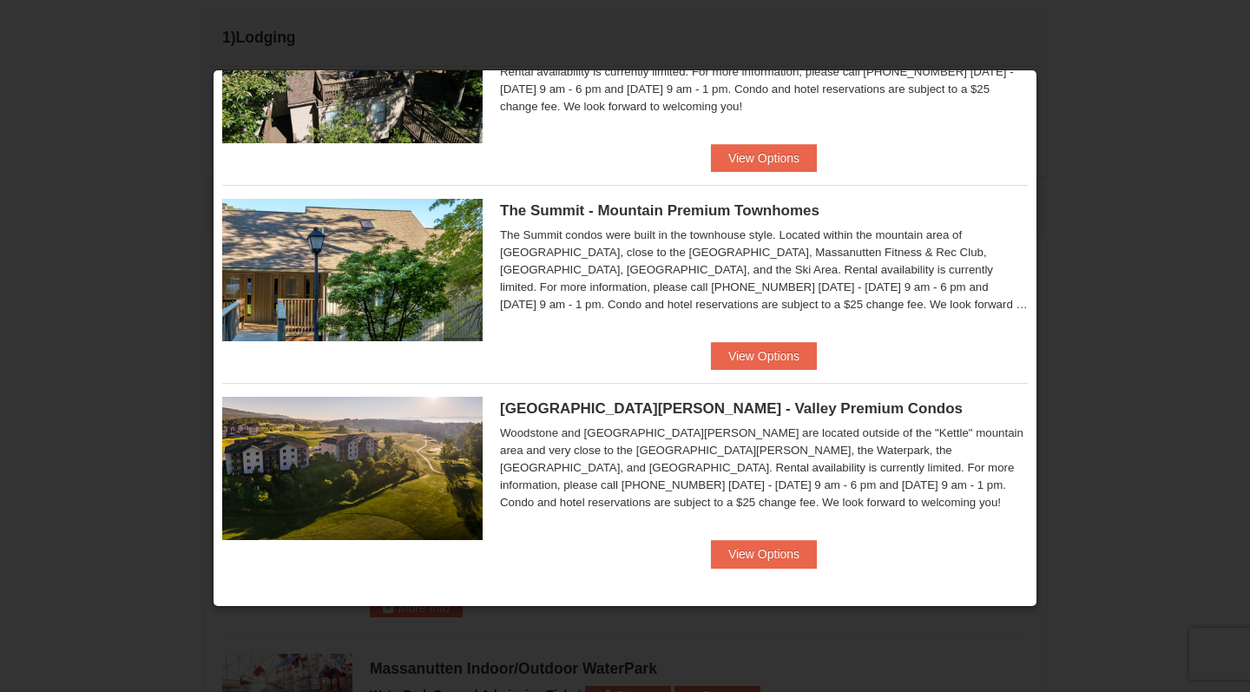
scroll to position [523, 0]
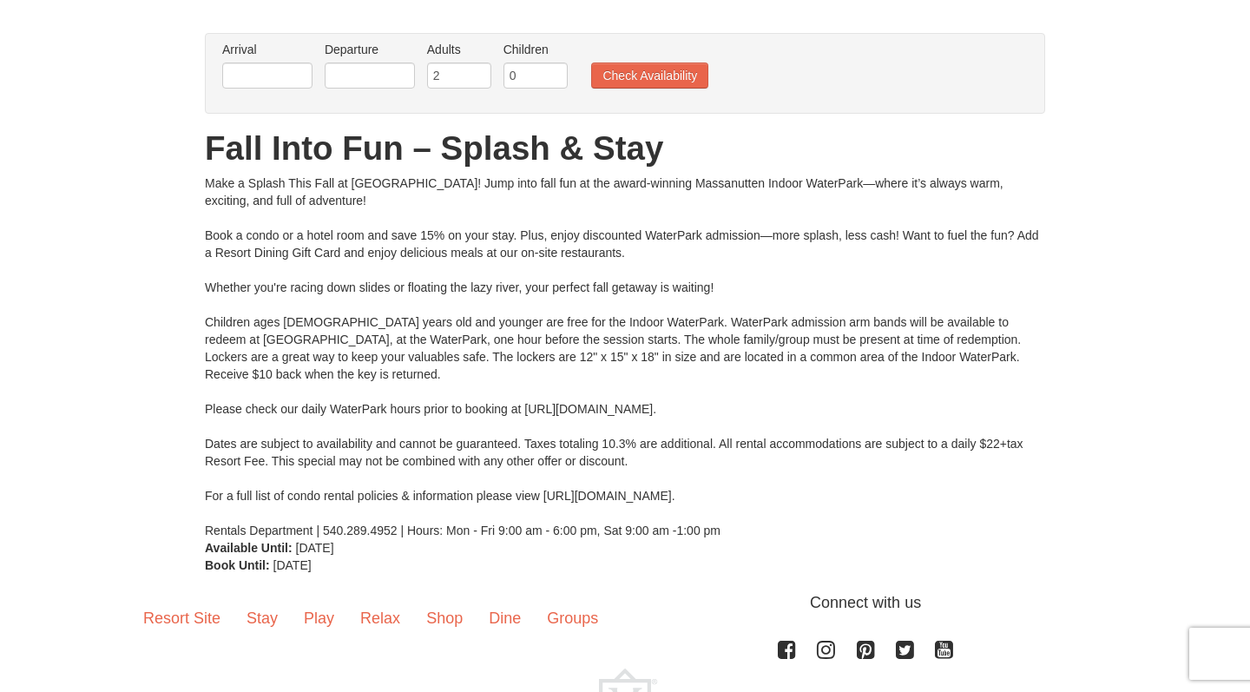
scroll to position [111, 0]
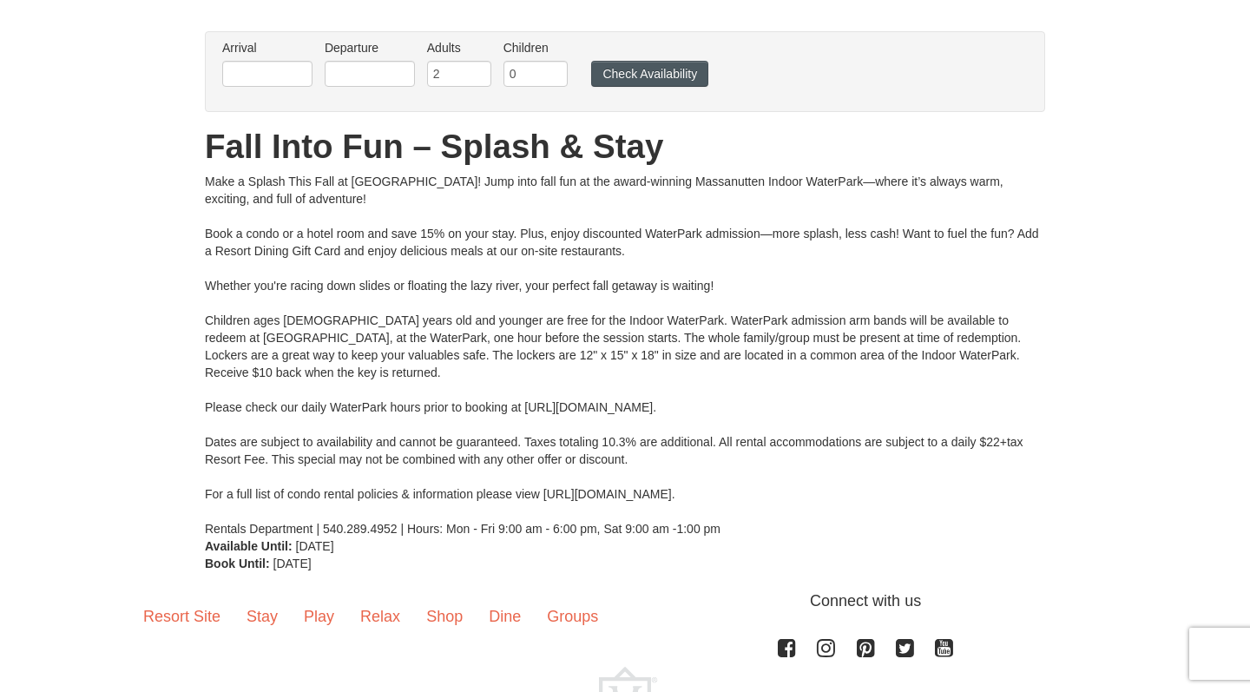
click at [627, 69] on button "Check Availability" at bounding box center [649, 74] width 117 height 26
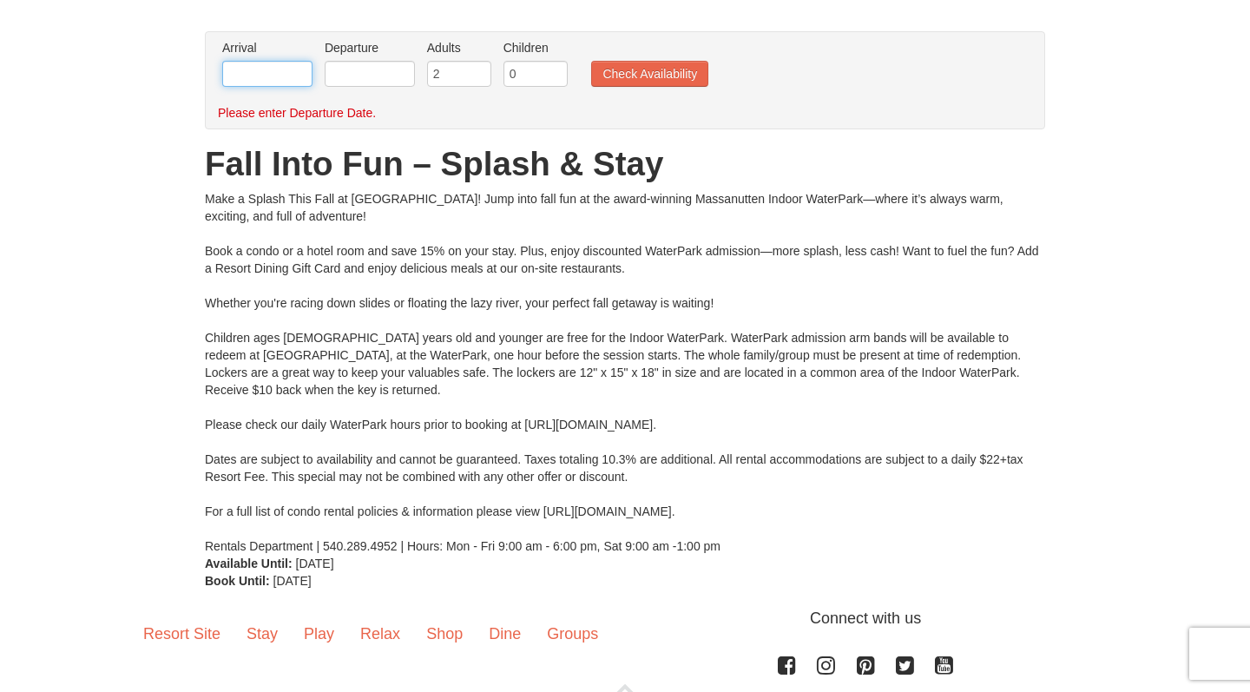
click at [269, 63] on input "text" at bounding box center [267, 74] width 90 height 26
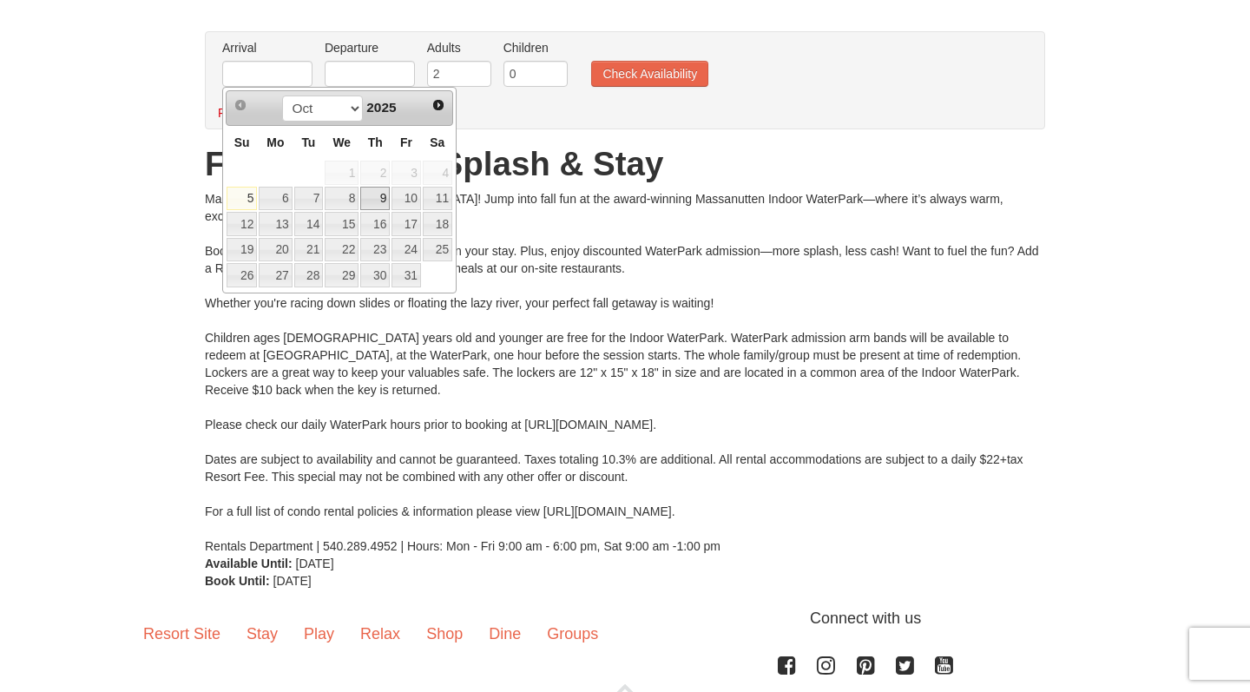
click at [384, 198] on link "9" at bounding box center [375, 199] width 30 height 24
type input "[DATE]"
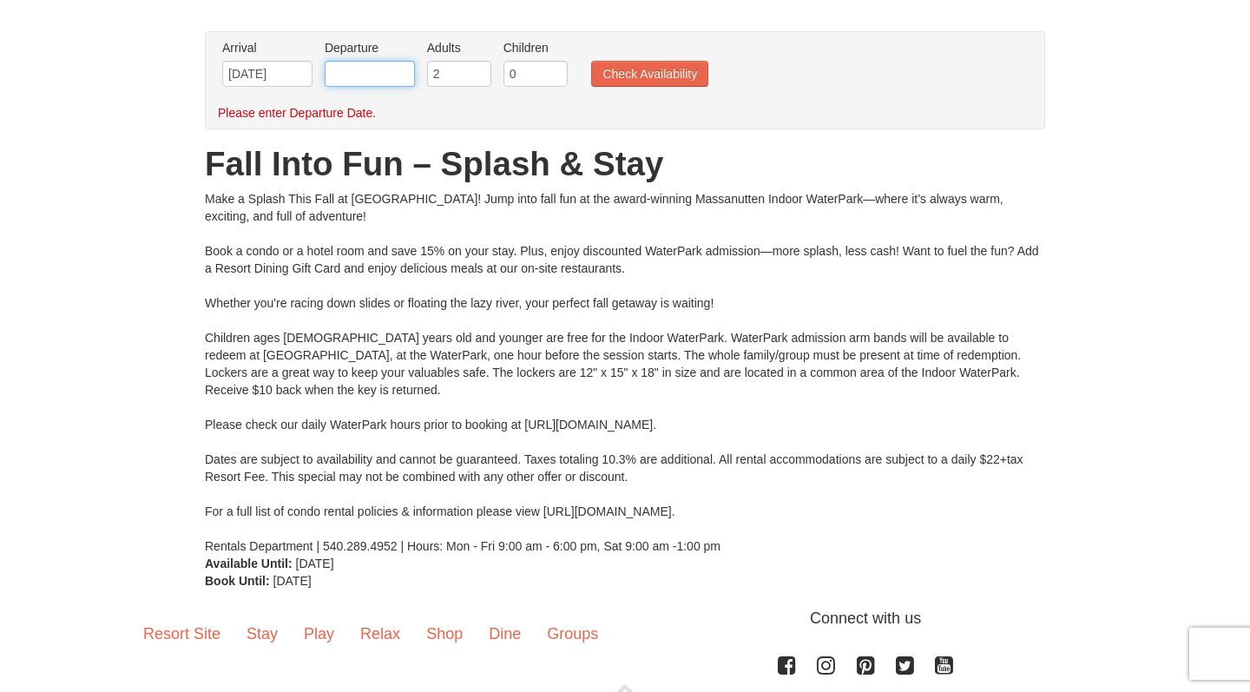
click at [379, 80] on input "text" at bounding box center [370, 74] width 90 height 26
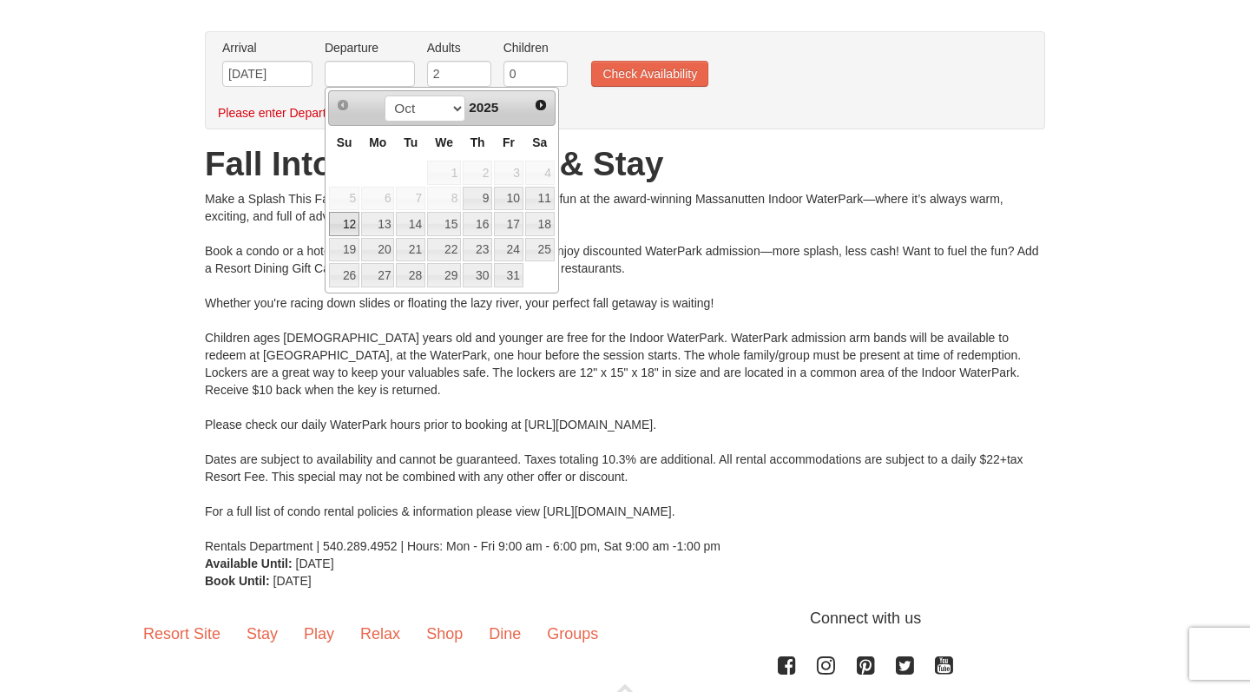
click at [338, 229] on link "12" at bounding box center [344, 224] width 30 height 24
type input "[DATE]"
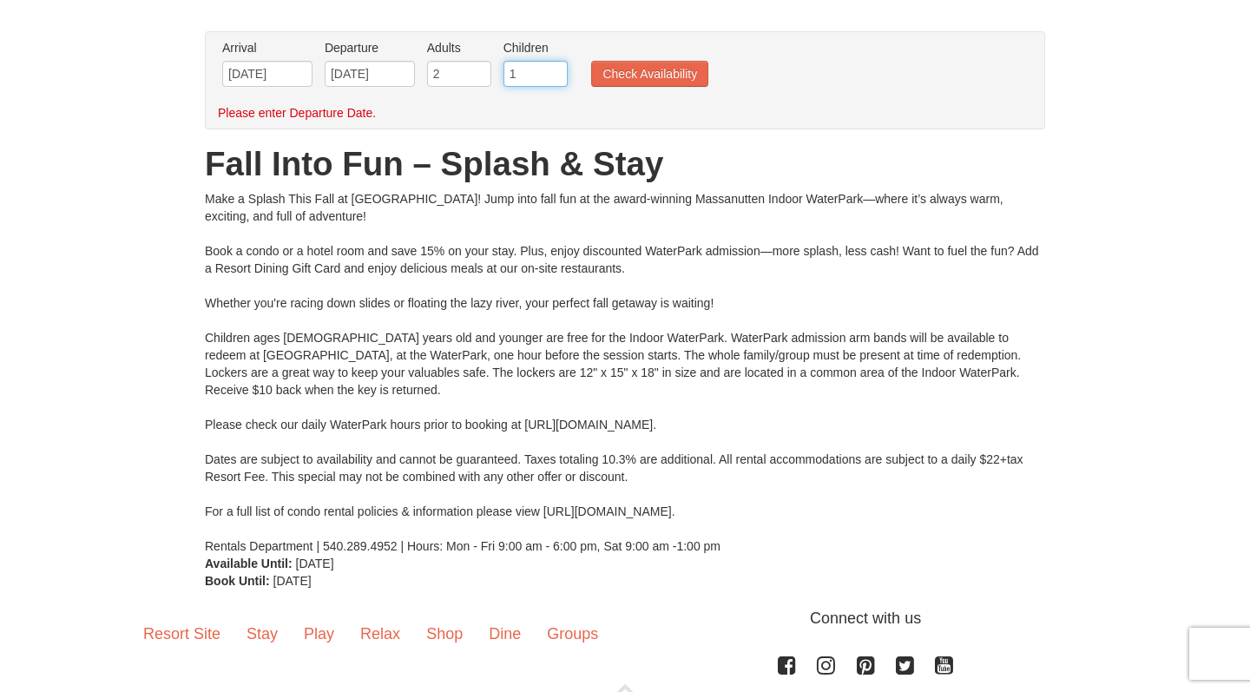
click at [550, 72] on input "1" at bounding box center [535, 74] width 64 height 26
click at [550, 72] on input "2" at bounding box center [535, 74] width 64 height 26
click at [550, 72] on input "3" at bounding box center [535, 74] width 64 height 26
type input "4"
click at [550, 72] on input "4" at bounding box center [535, 74] width 64 height 26
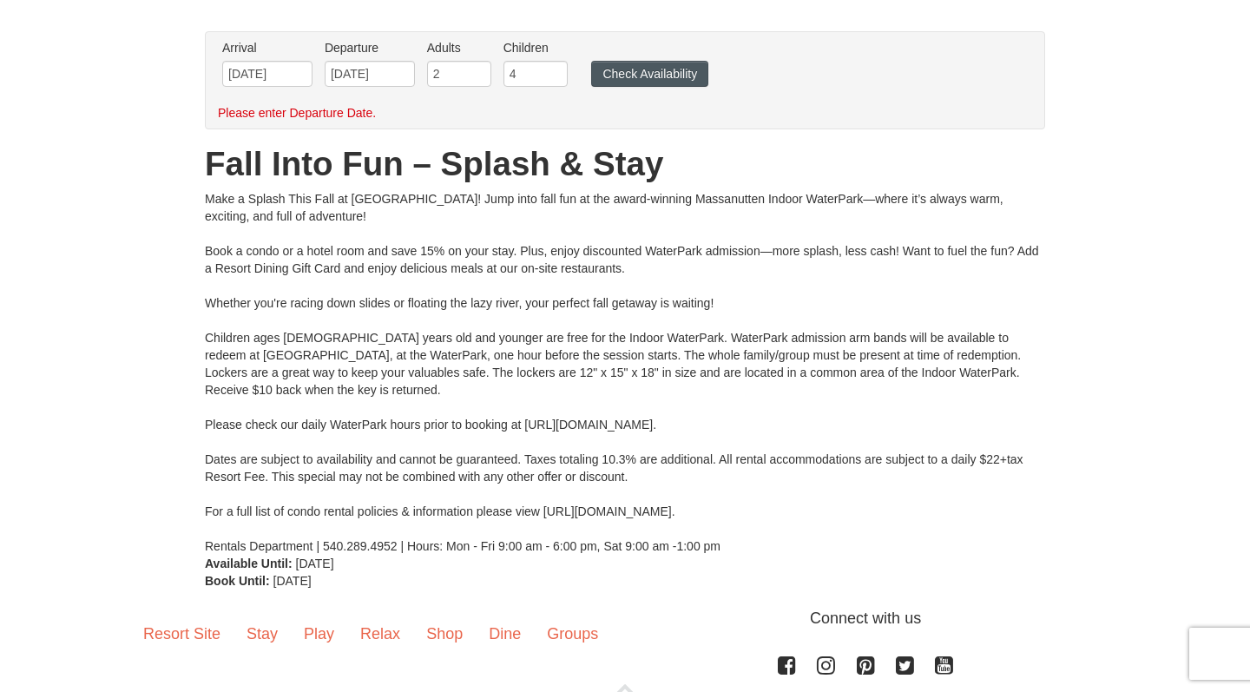
click at [631, 80] on button "Check Availability" at bounding box center [649, 74] width 117 height 26
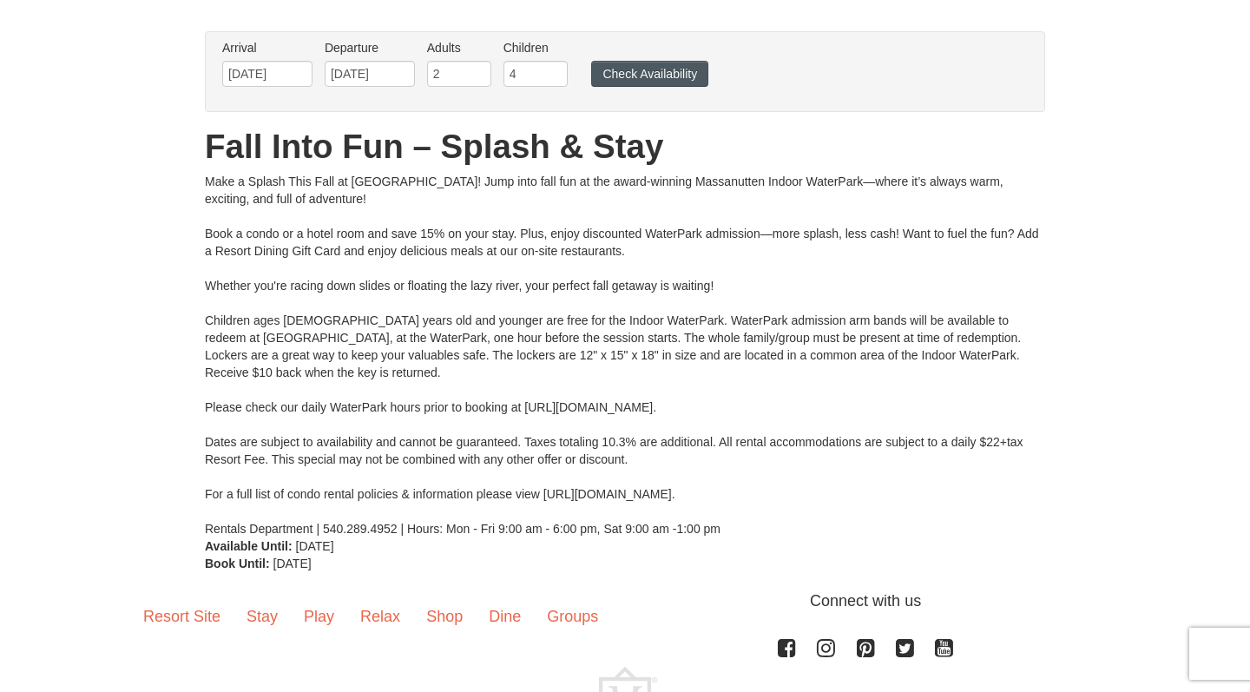
click at [627, 66] on button "Check Availability" at bounding box center [649, 74] width 117 height 26
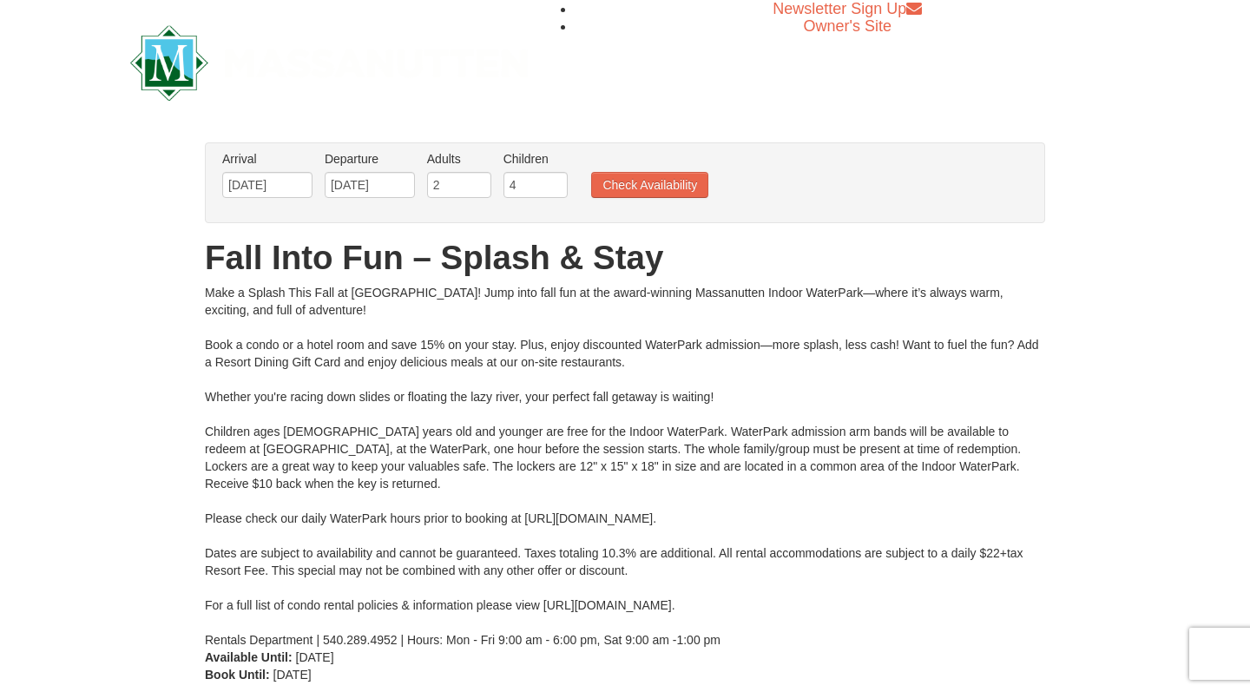
scroll to position [0, 0]
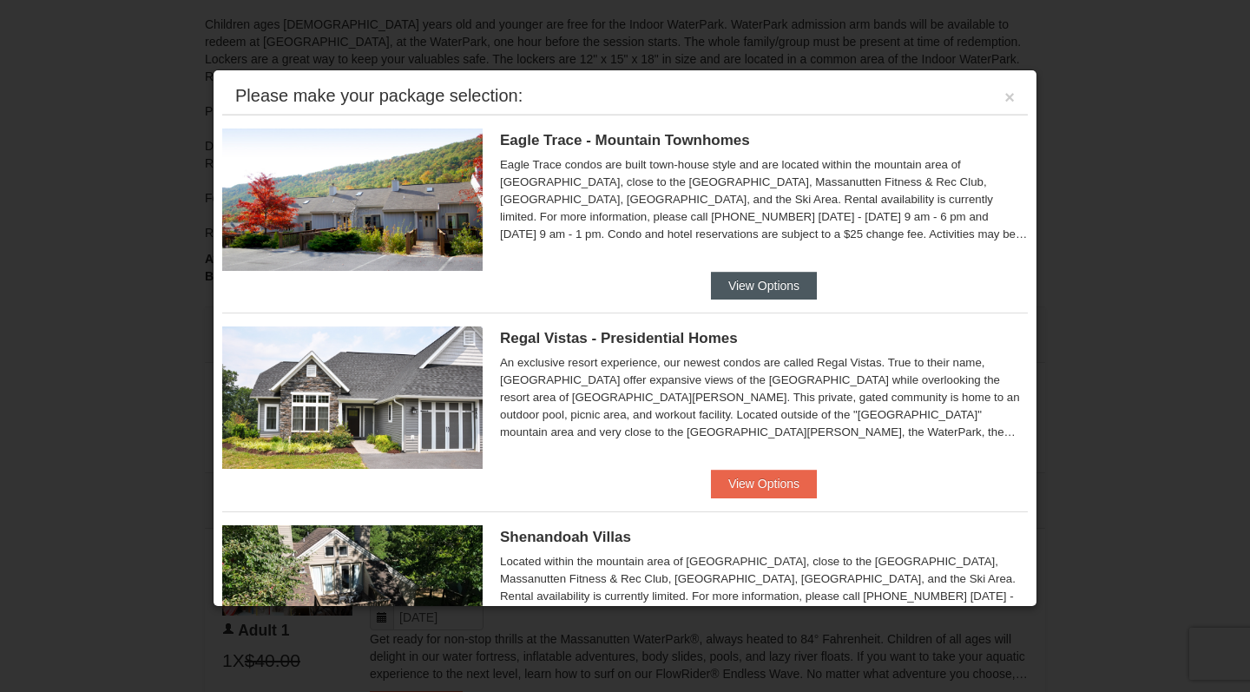
click at [755, 292] on button "View Options" at bounding box center [764, 286] width 106 height 28
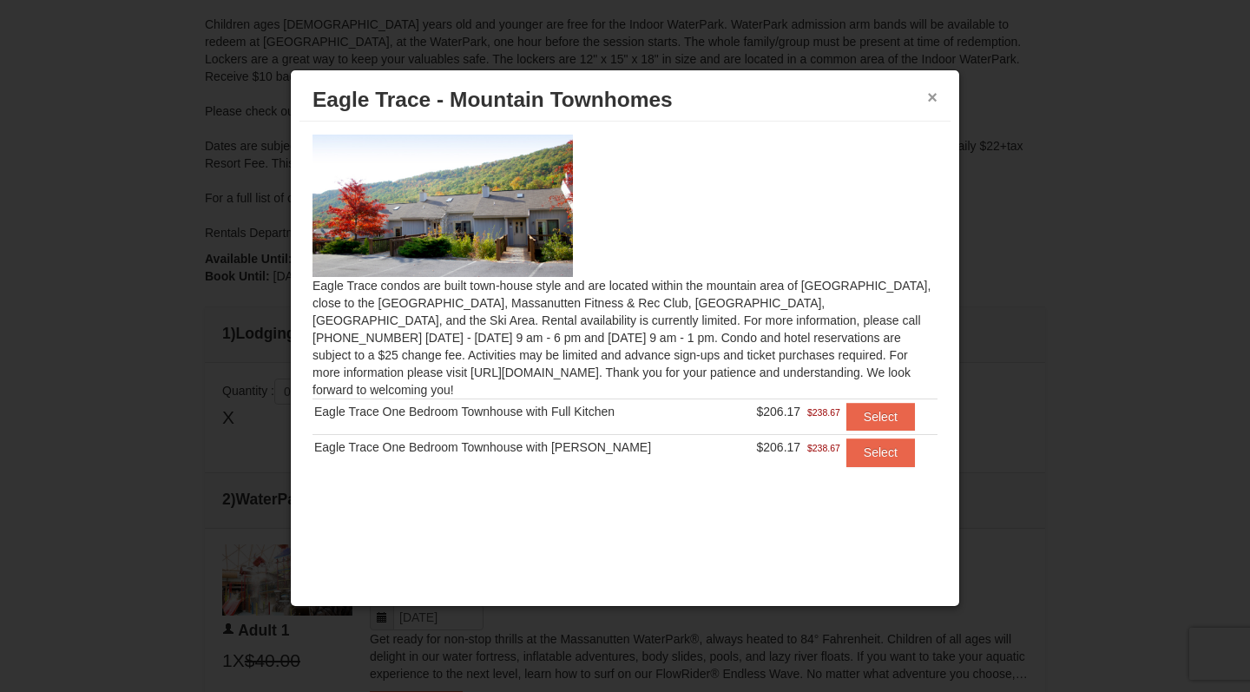
click at [934, 100] on button "×" at bounding box center [932, 97] width 10 height 17
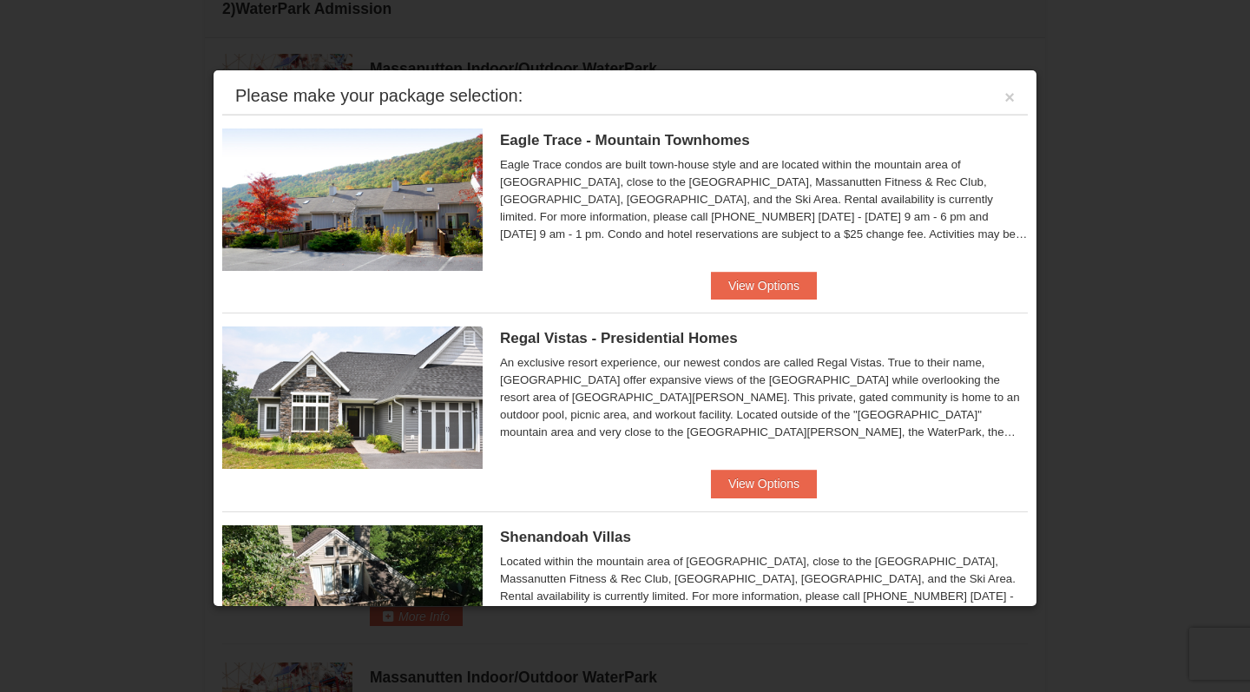
scroll to position [870, 0]
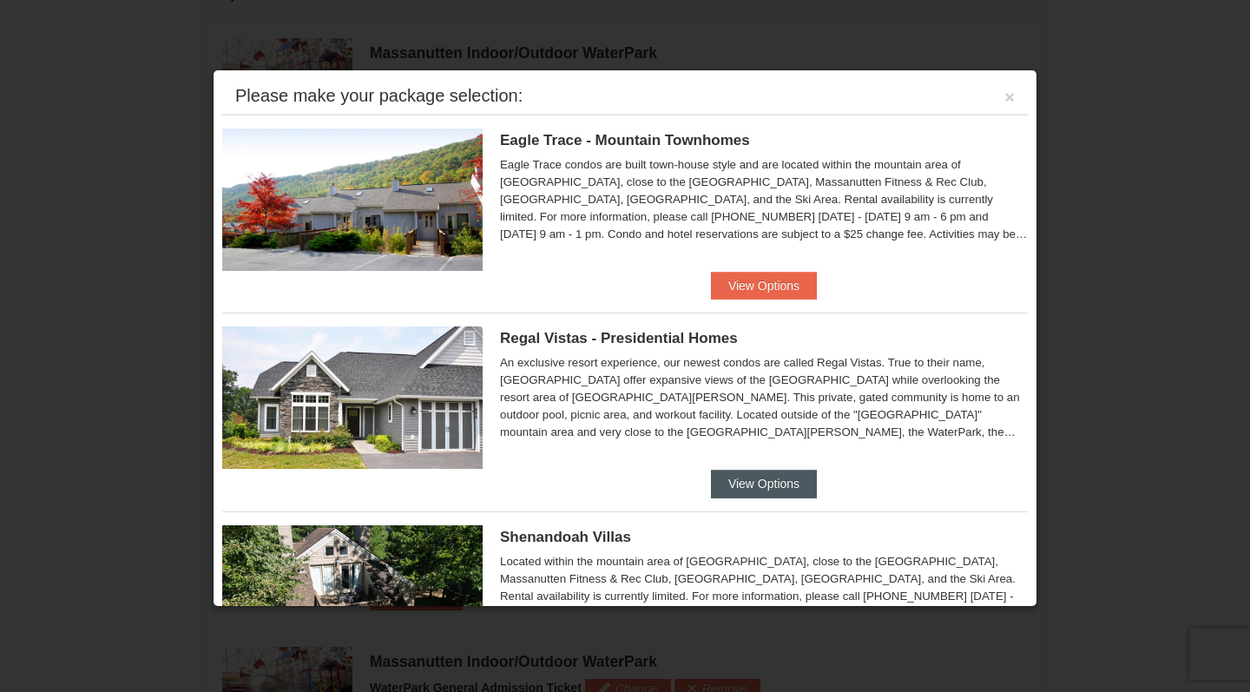
click at [757, 485] on button "View Options" at bounding box center [764, 483] width 106 height 28
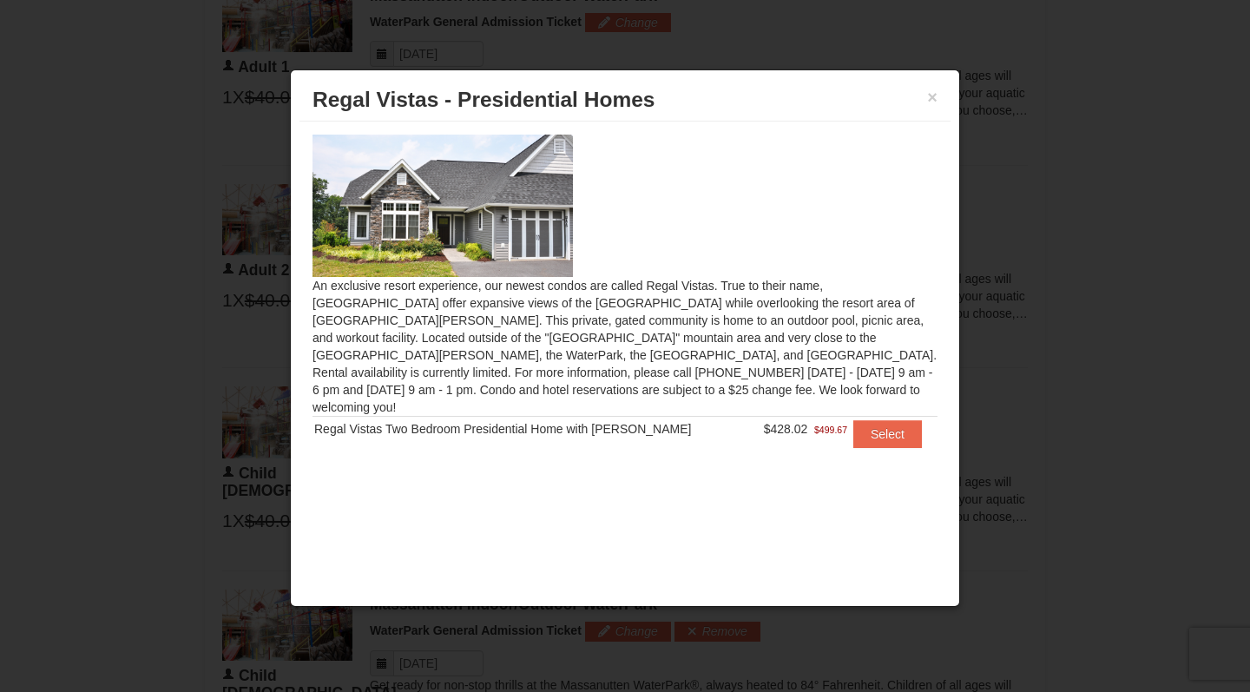
scroll to position [933, 0]
click at [891, 420] on button "Select" at bounding box center [887, 434] width 69 height 28
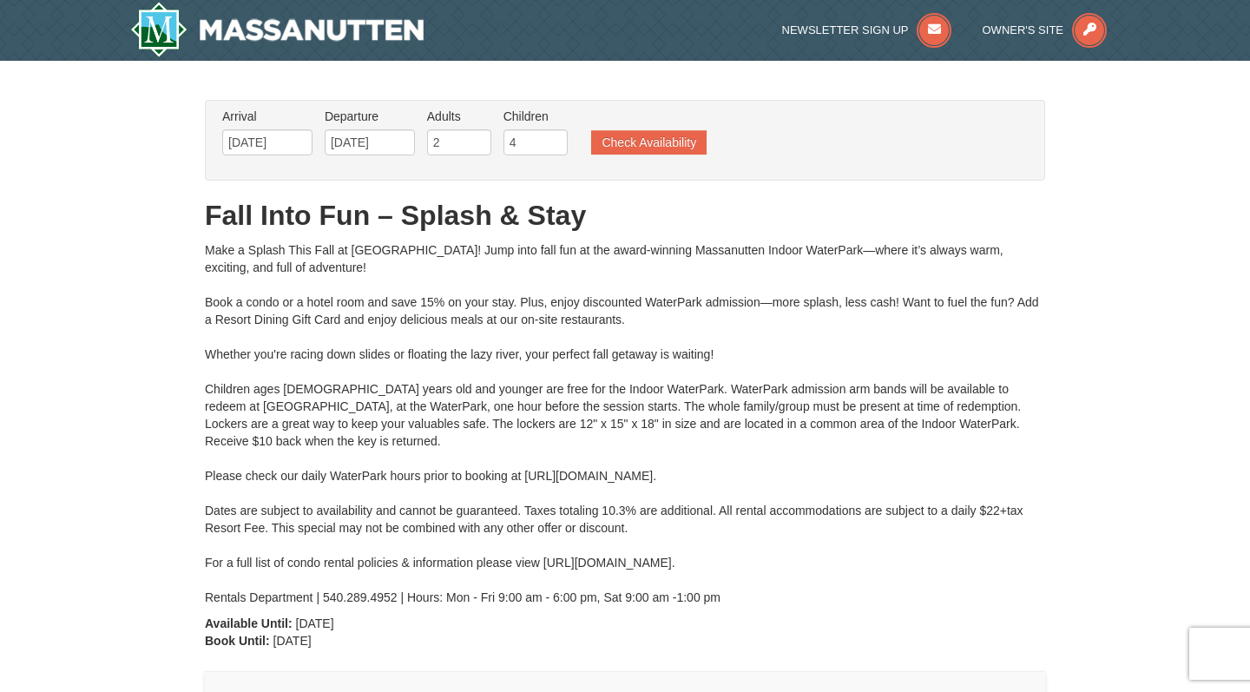
scroll to position [0, 0]
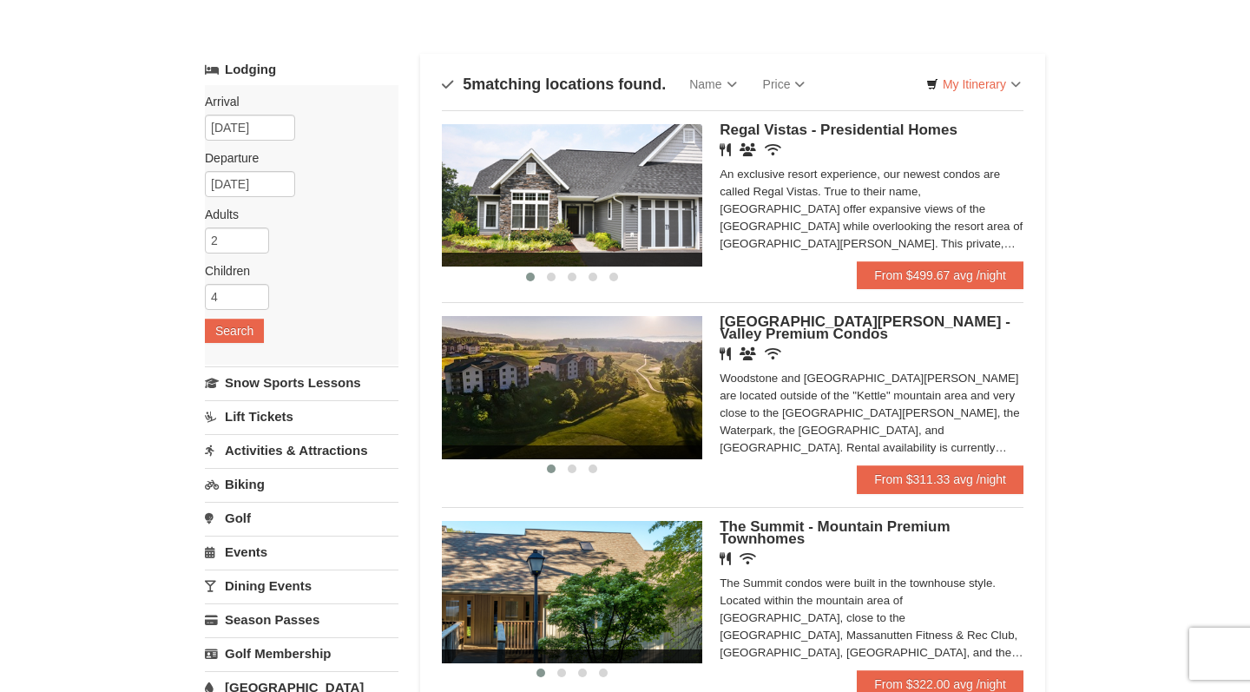
scroll to position [62, 0]
click at [764, 323] on span "[GEOGRAPHIC_DATA][PERSON_NAME] - Valley Premium Condos" at bounding box center [864, 328] width 291 height 29
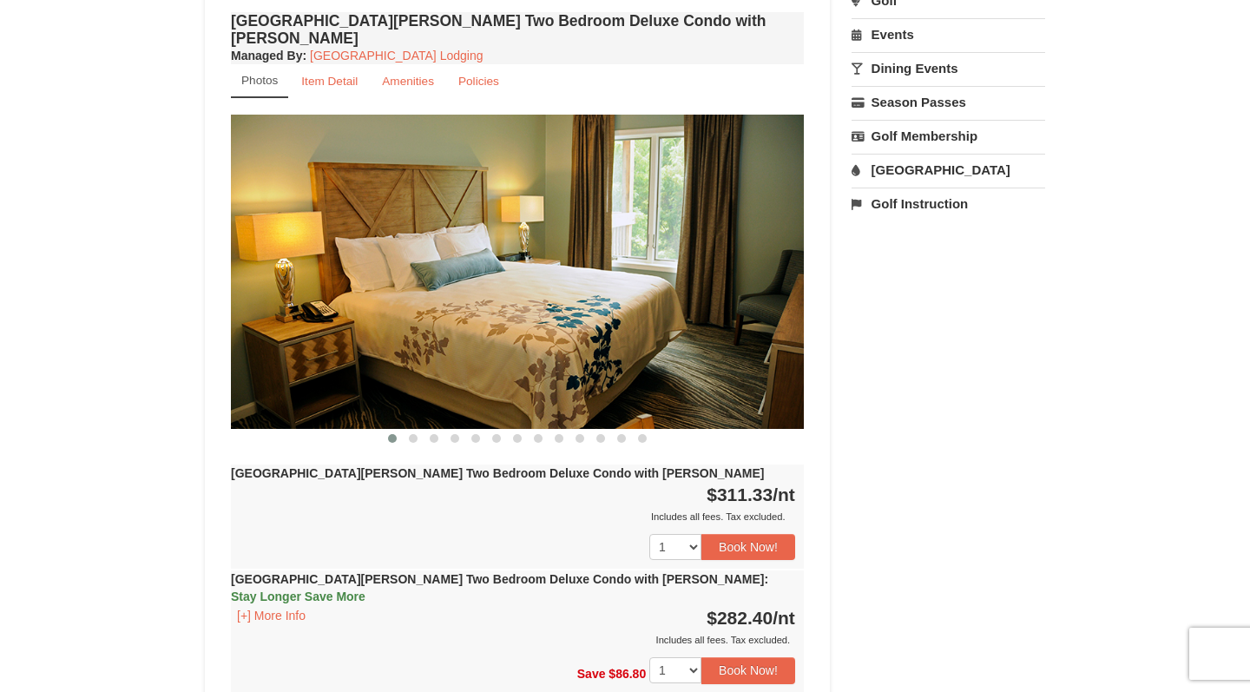
scroll to position [618, 0]
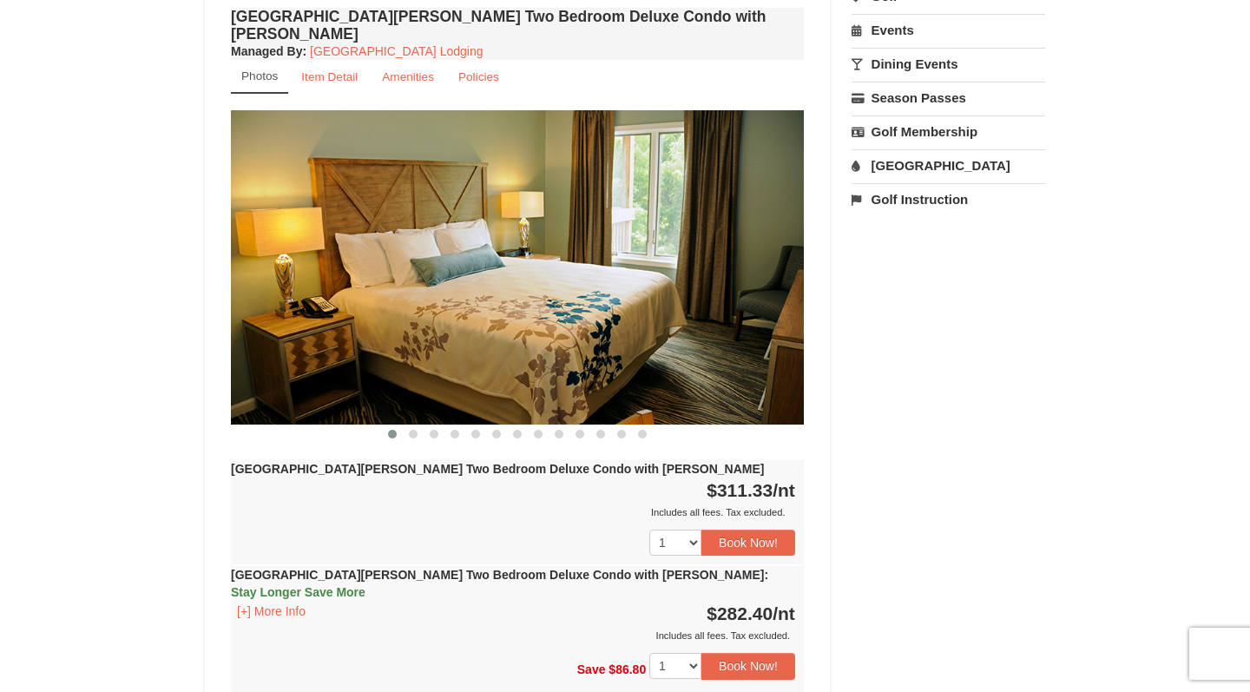
click at [751, 242] on img at bounding box center [517, 266] width 573 height 313
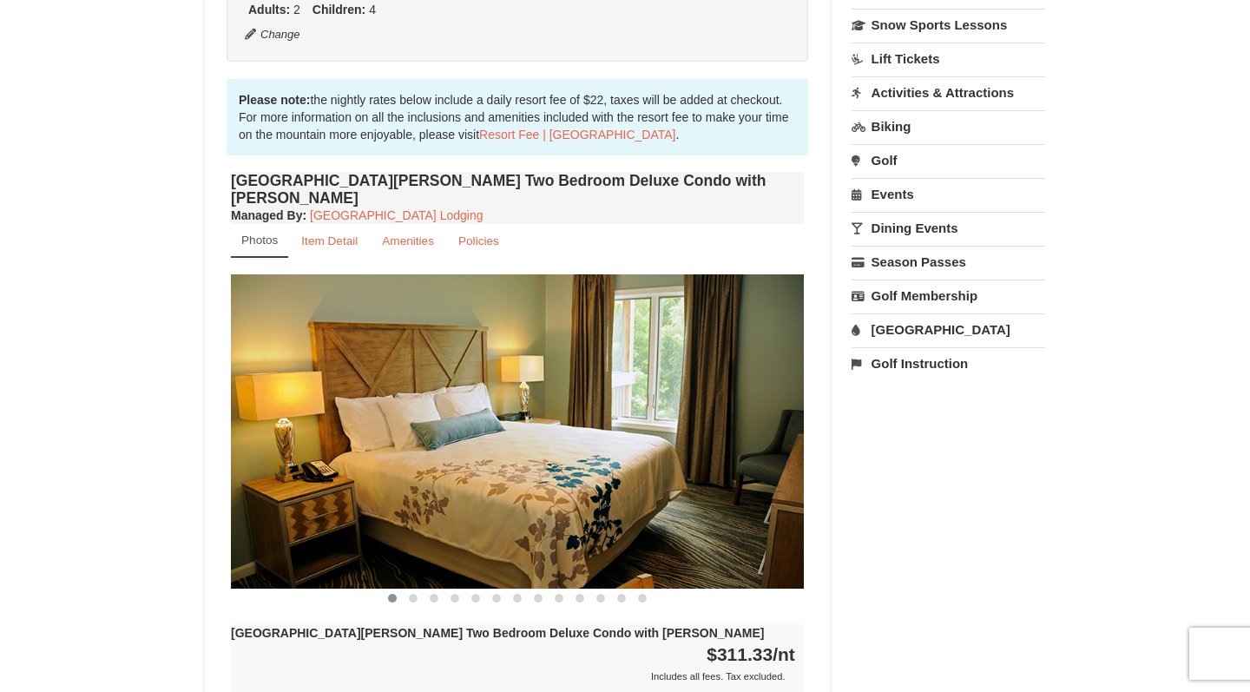
scroll to position [443, 0]
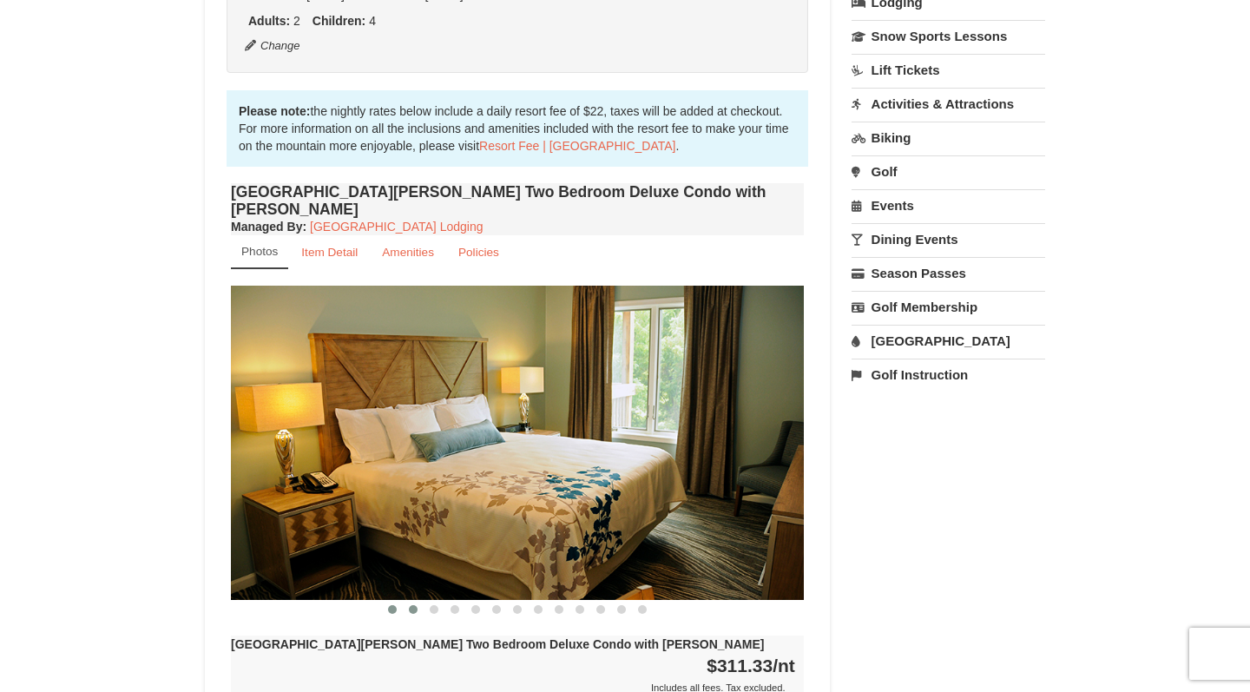
click at [414, 605] on span at bounding box center [413, 609] width 9 height 9
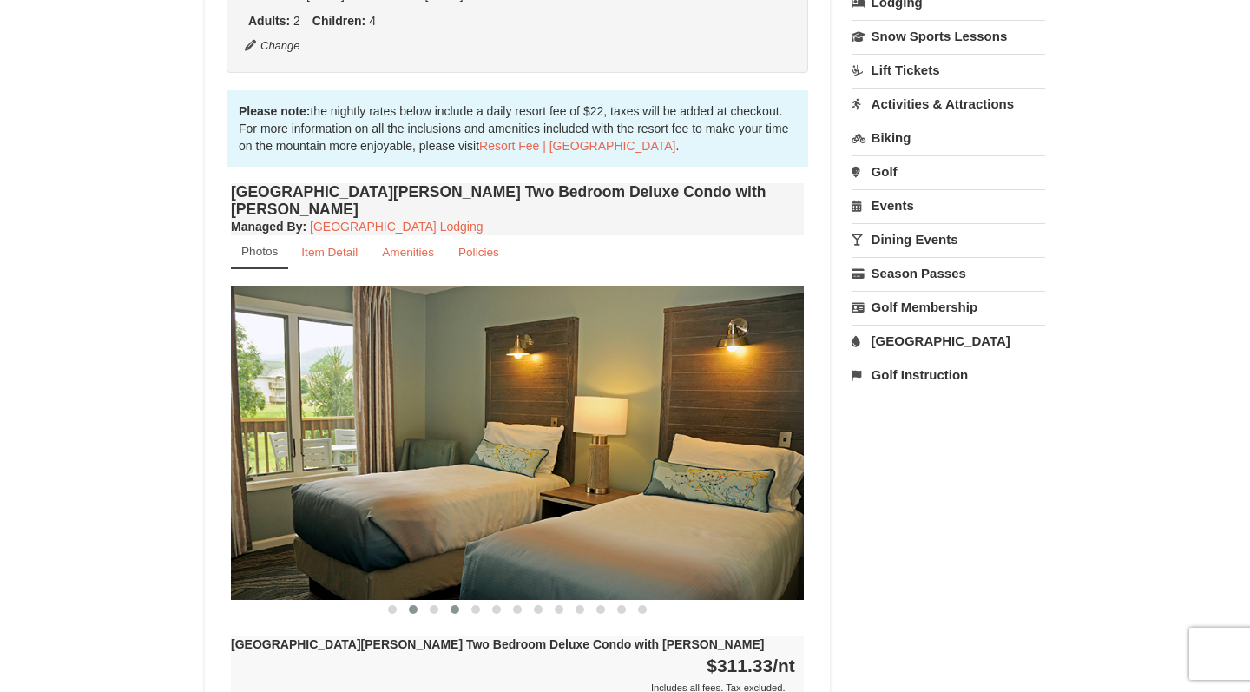
click at [456, 605] on span at bounding box center [454, 609] width 9 height 9
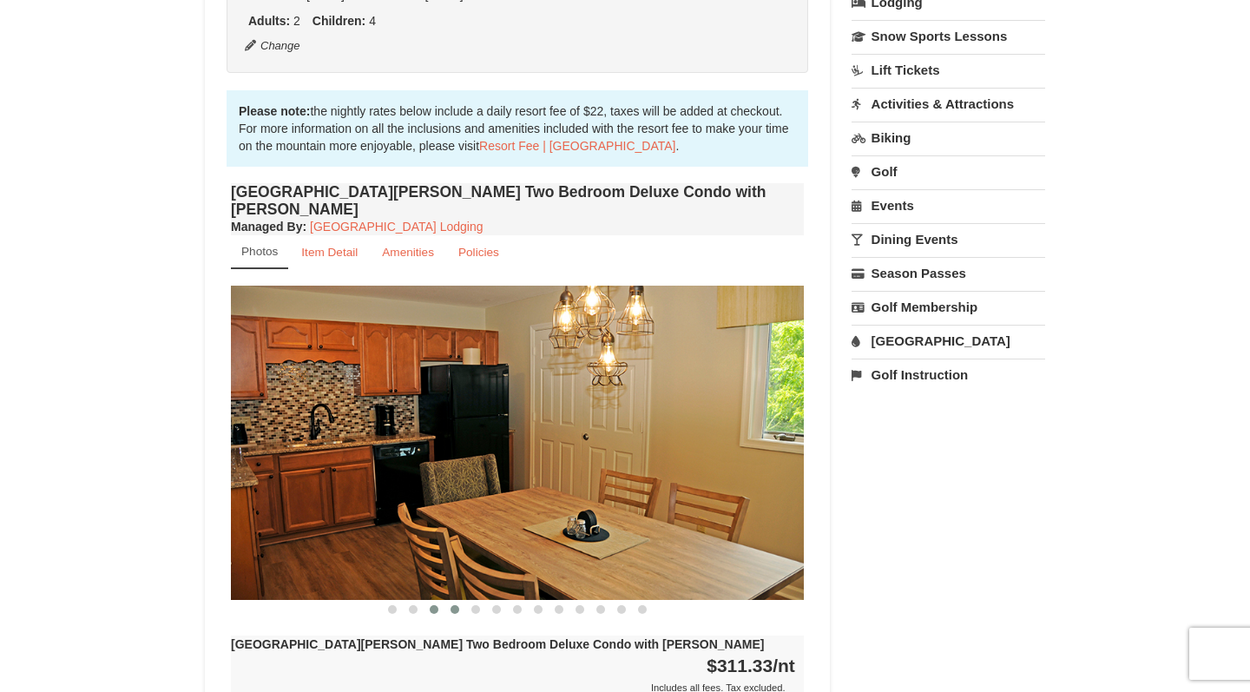
click at [435, 605] on span at bounding box center [434, 609] width 9 height 9
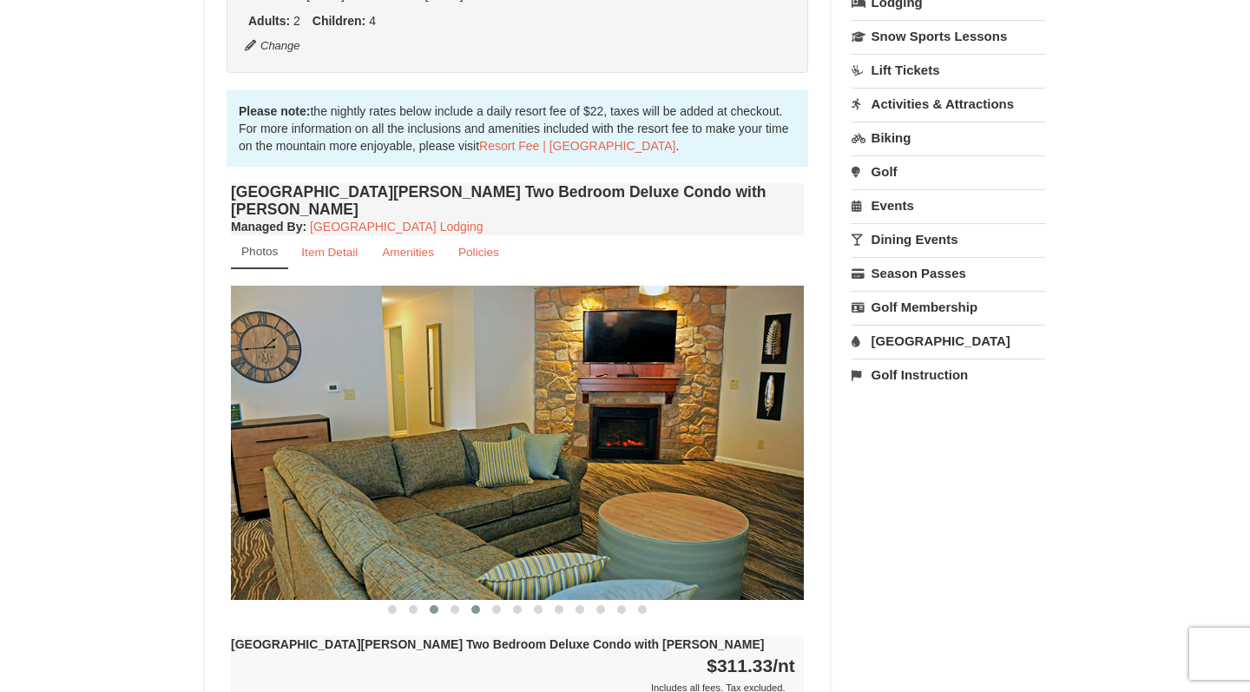
click at [481, 600] on button at bounding box center [475, 608] width 21 height 17
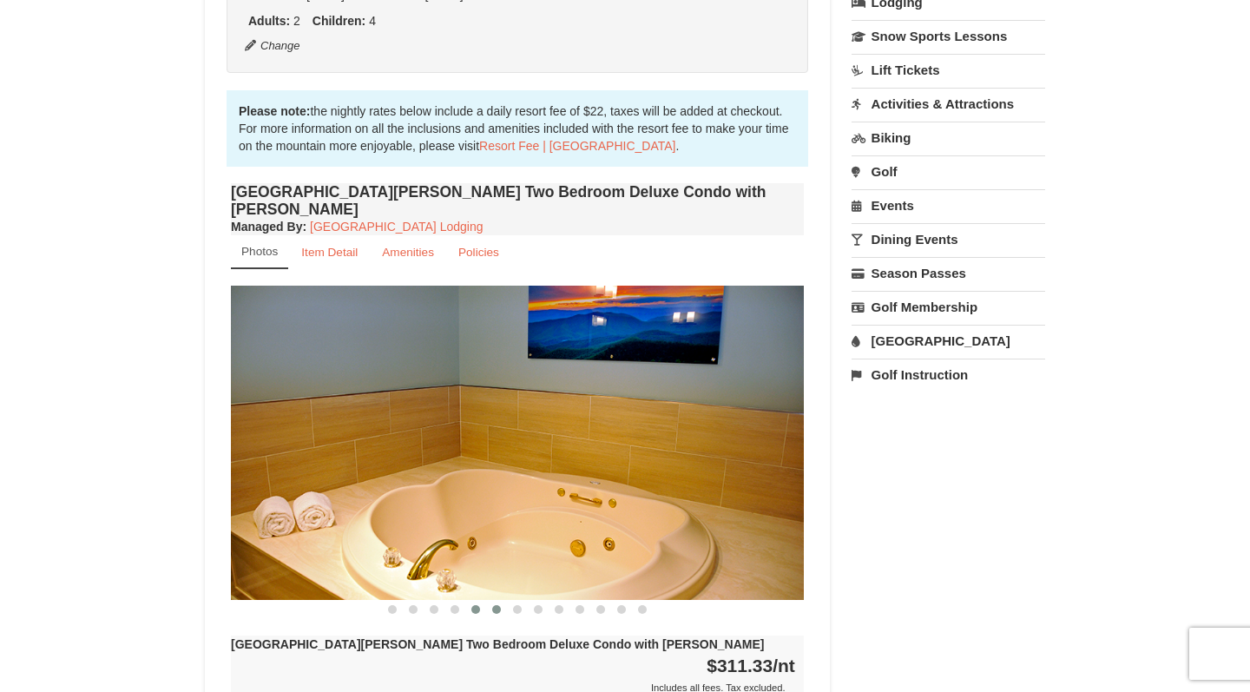
click at [502, 600] on button at bounding box center [496, 608] width 21 height 17
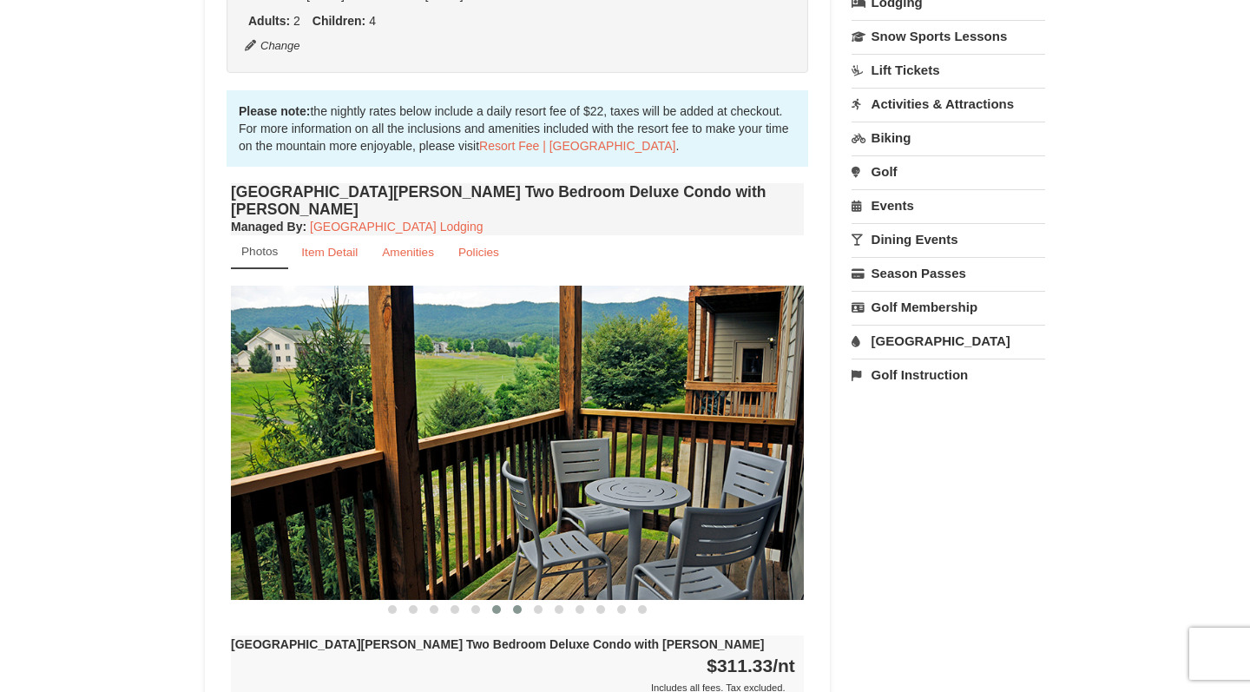
click at [521, 605] on span at bounding box center [517, 609] width 9 height 9
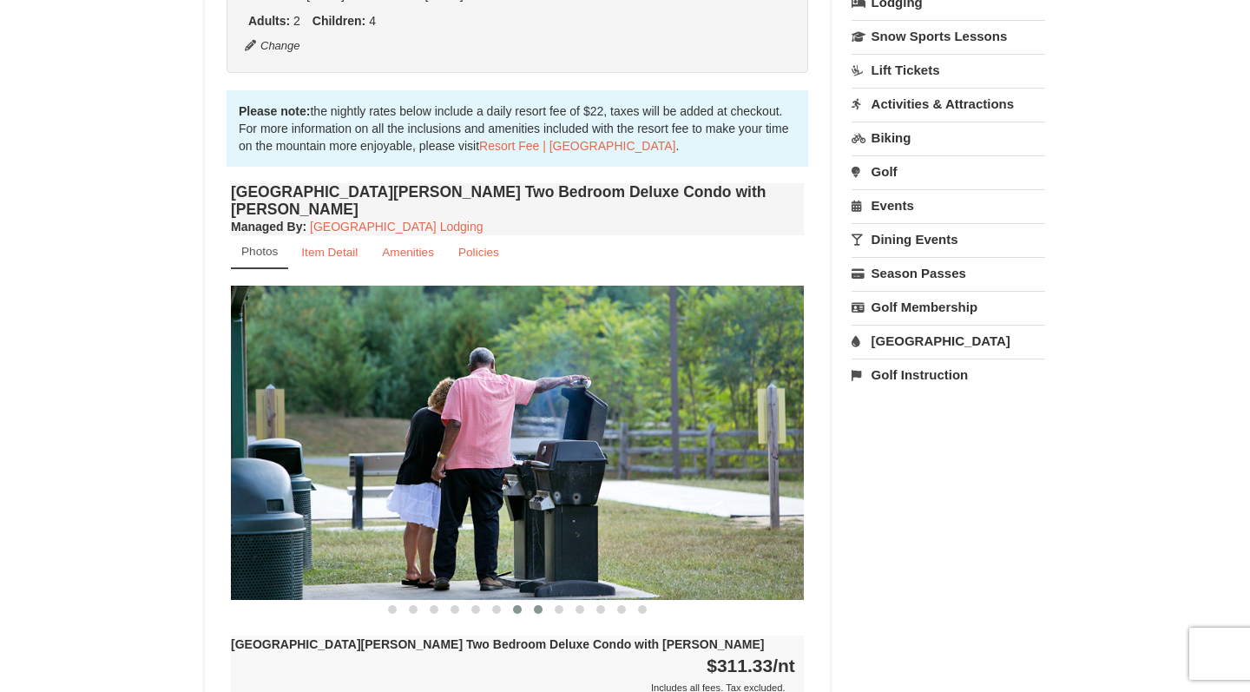
click at [538, 605] on span at bounding box center [538, 609] width 9 height 9
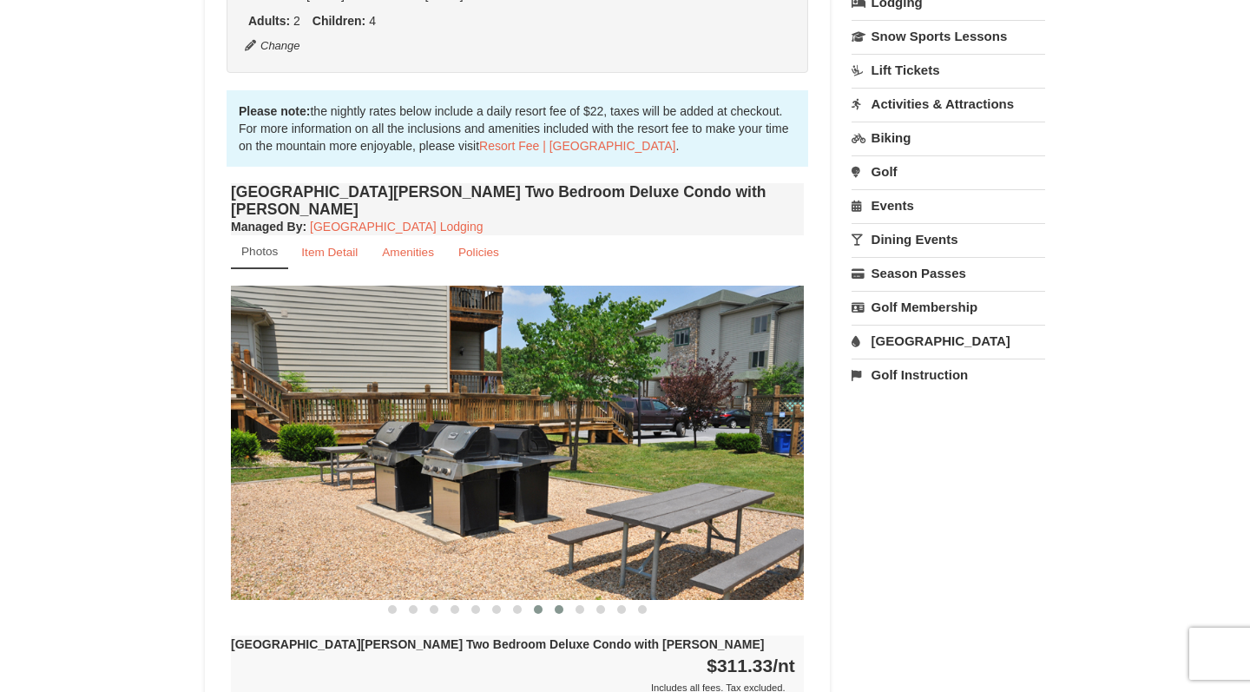
click at [561, 605] on span at bounding box center [558, 609] width 9 height 9
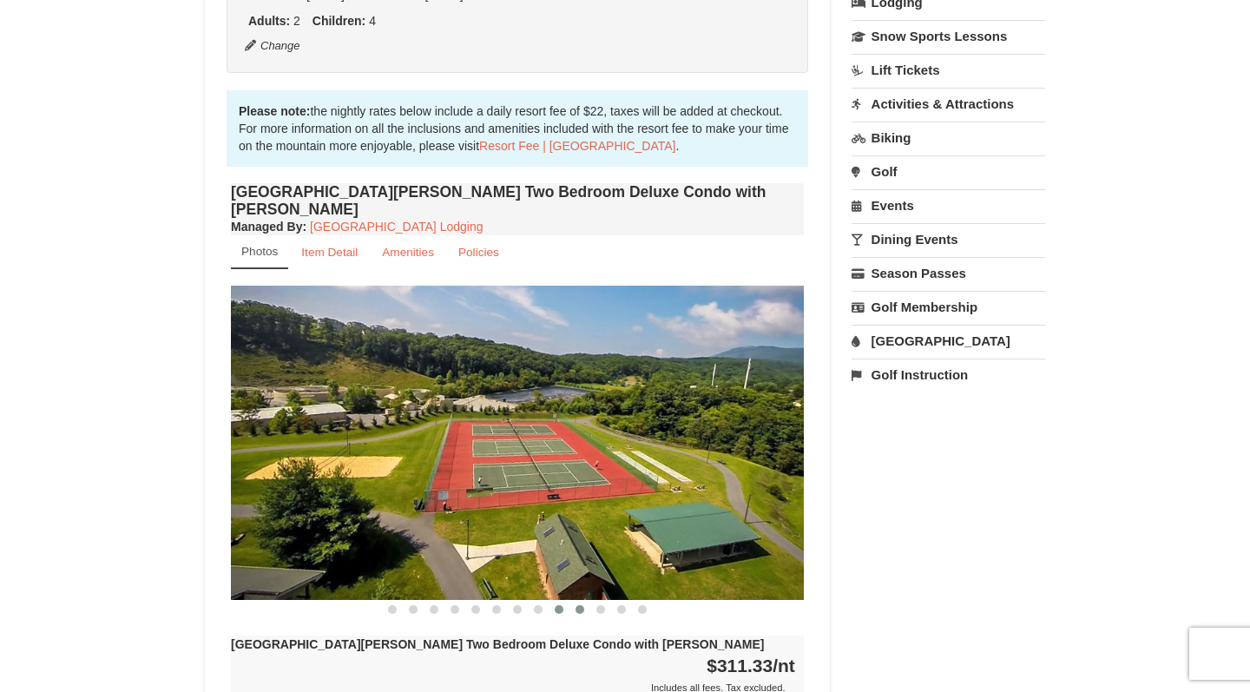
click at [582, 605] on span at bounding box center [579, 609] width 9 height 9
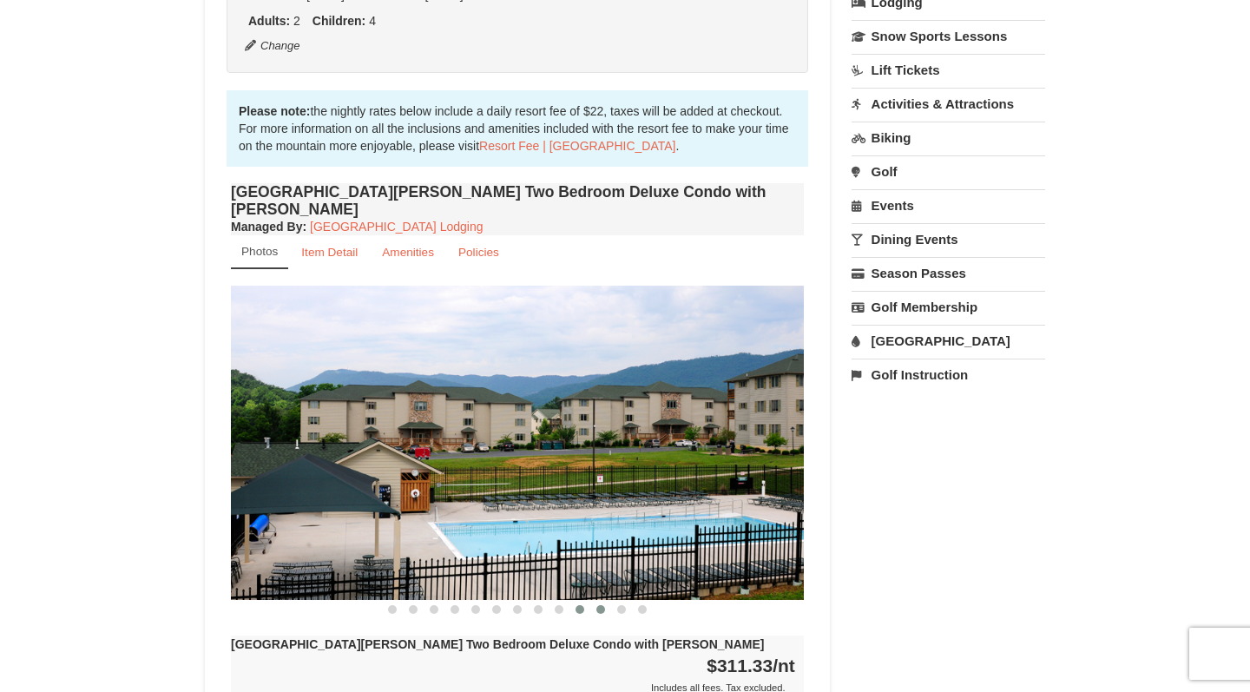
click at [605, 600] on button at bounding box center [600, 608] width 21 height 17
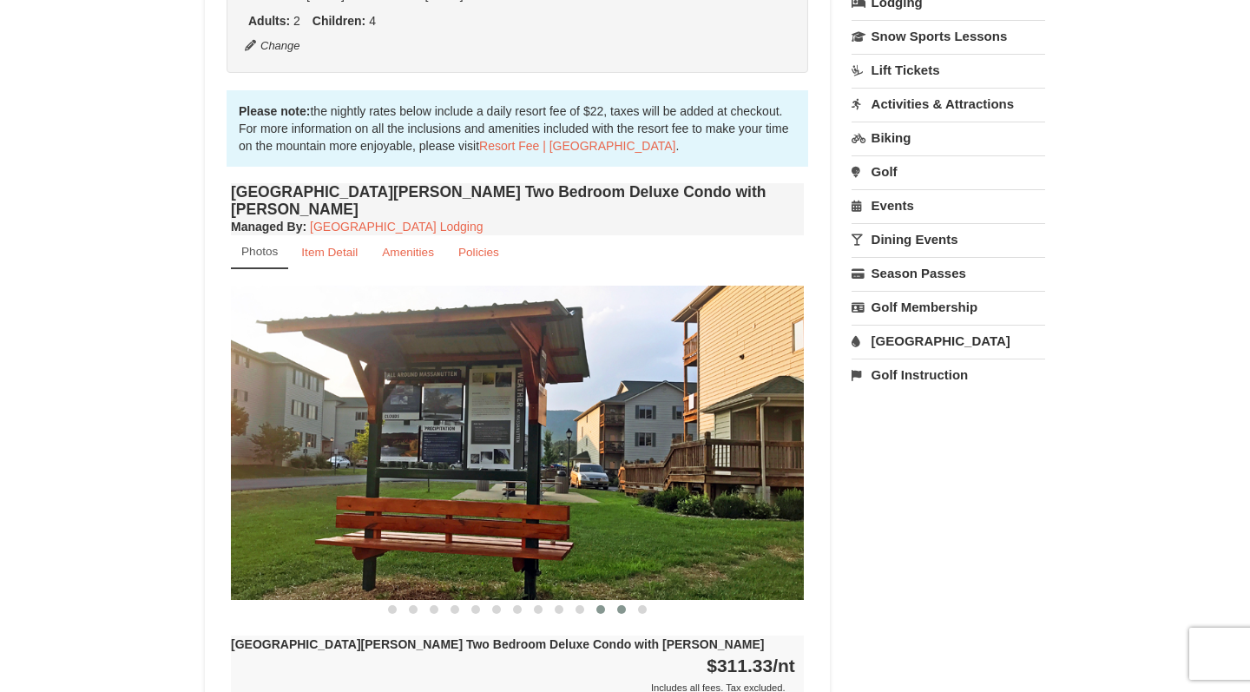
click at [621, 605] on span at bounding box center [621, 609] width 9 height 9
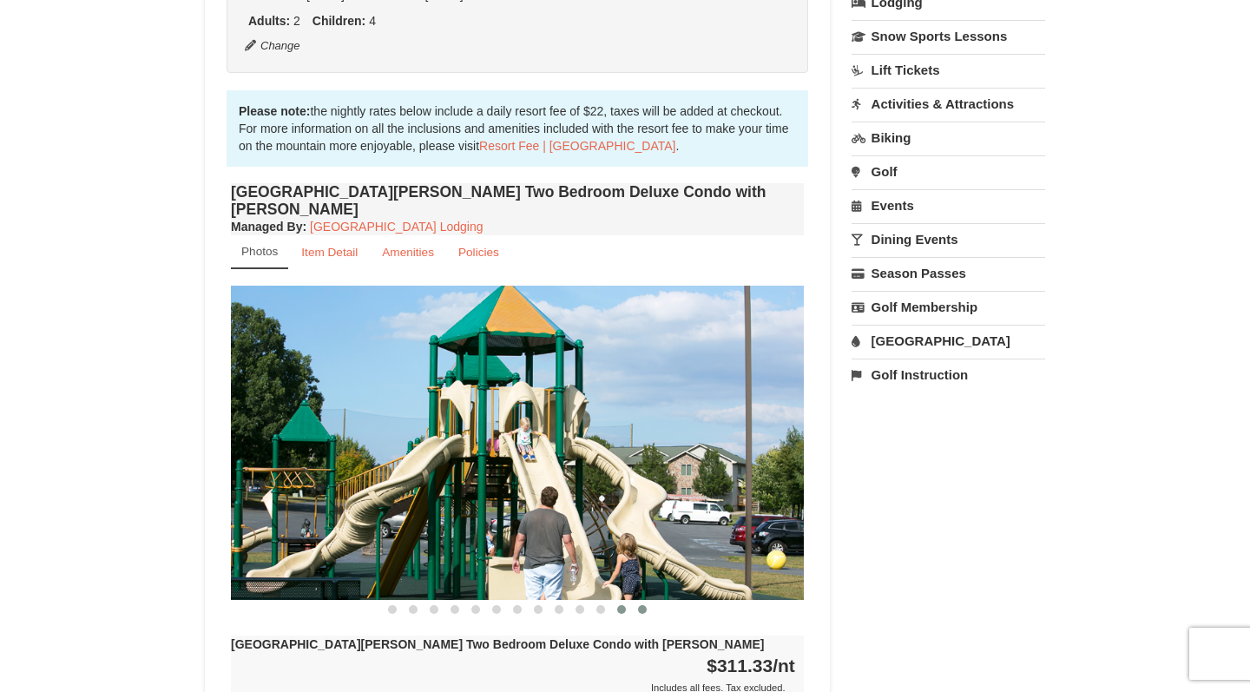
click at [645, 605] on span at bounding box center [642, 609] width 9 height 9
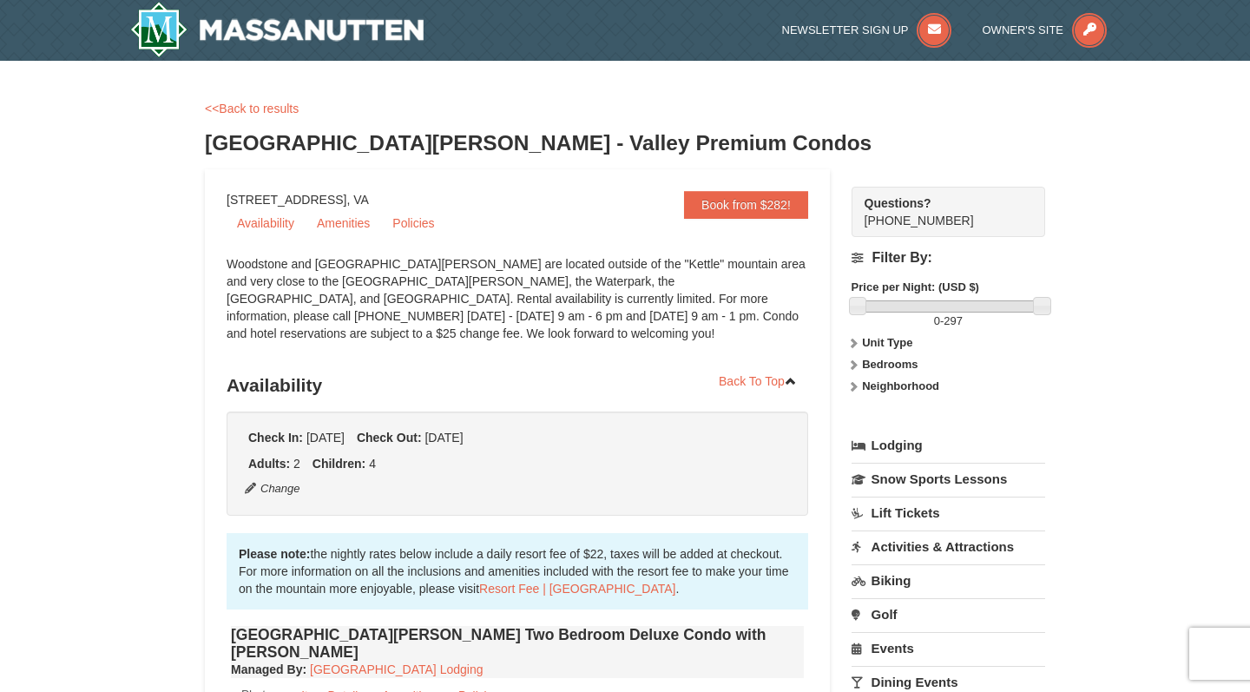
scroll to position [0, 0]
